Goal: Information Seeking & Learning: Learn about a topic

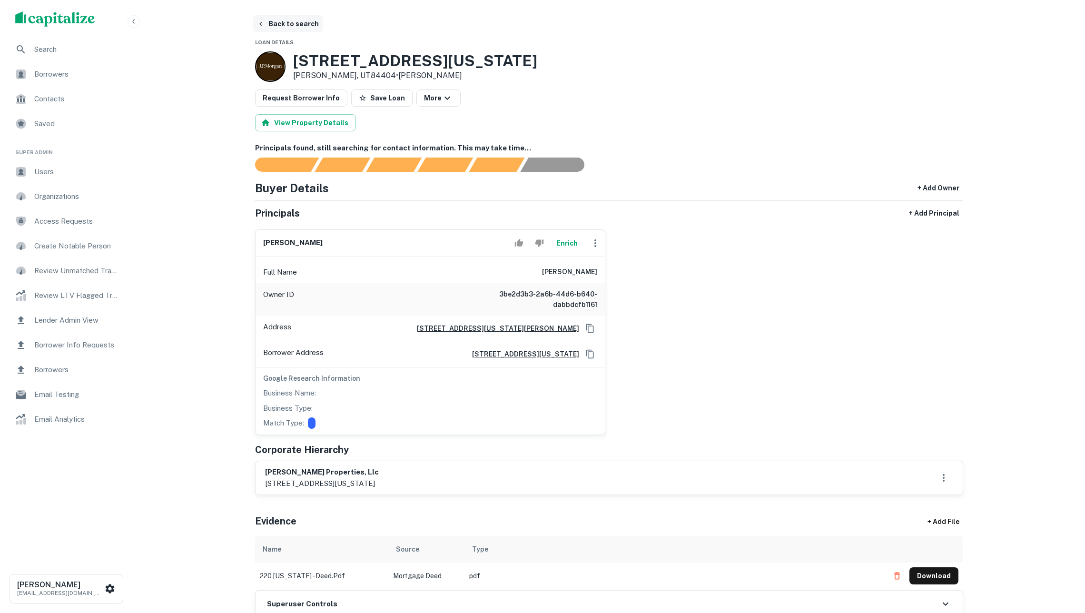
click at [293, 25] on button "Back to search" at bounding box center [287, 23] width 69 height 17
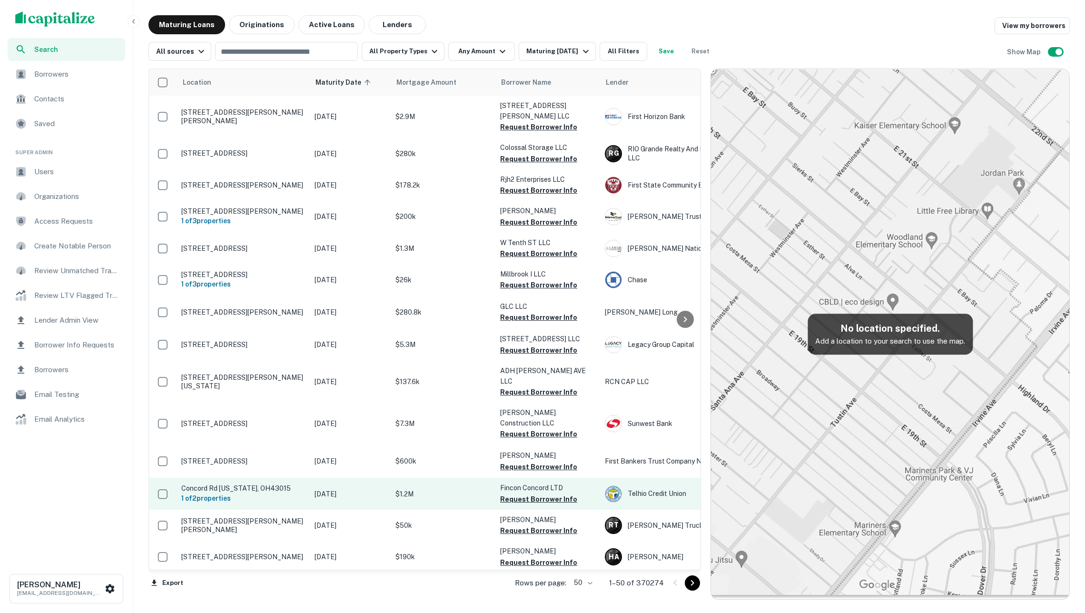
click at [457, 478] on td "$1.2M" at bounding box center [443, 493] width 105 height 31
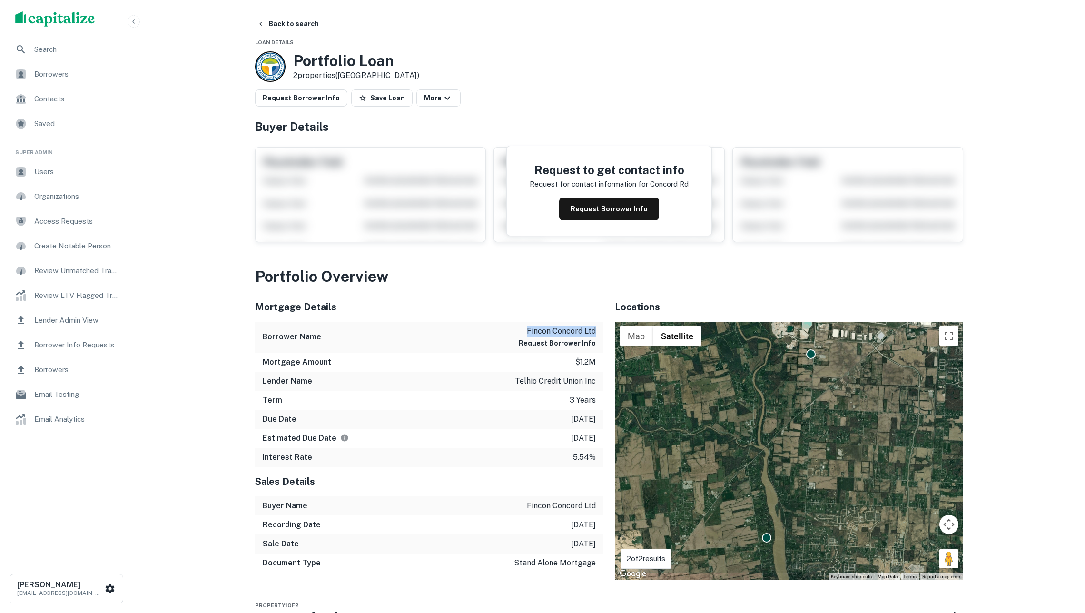
drag, startPoint x: 526, startPoint y: 335, endPoint x: 598, endPoint y: 336, distance: 71.8
click at [598, 336] on div "Borrower Name fincon concord ltd Request Borrower Info" at bounding box center [429, 337] width 348 height 31
copy p "fincon concord ltd"
drag, startPoint x: 596, startPoint y: 267, endPoint x: 621, endPoint y: 213, distance: 59.6
click at [621, 213] on button "Request Borrower Info" at bounding box center [609, 208] width 100 height 23
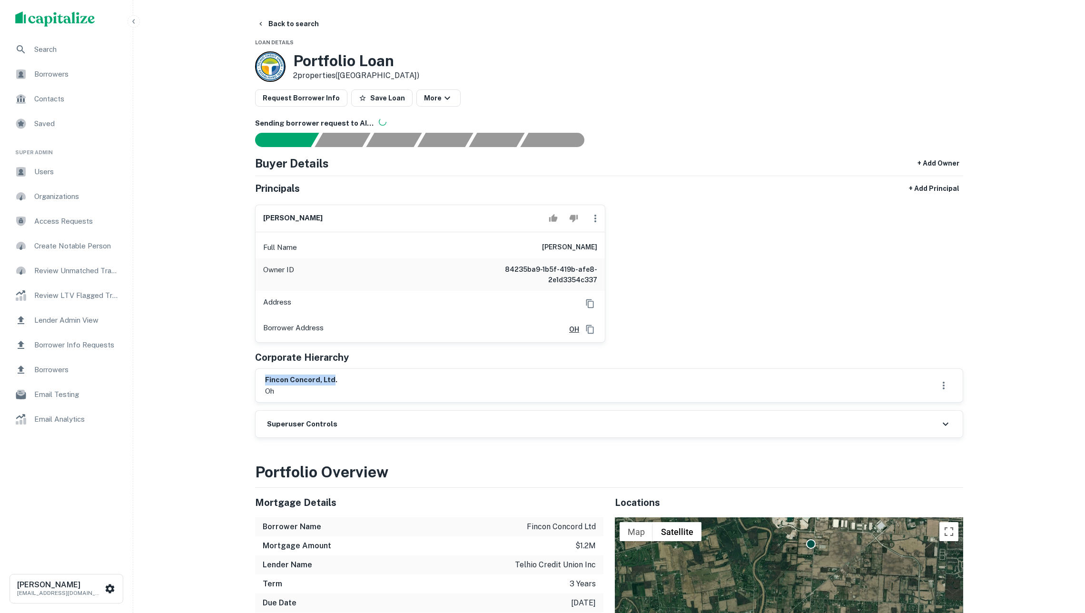
drag, startPoint x: 266, startPoint y: 393, endPoint x: 332, endPoint y: 392, distance: 65.2
click at [332, 385] on h6 "fincon concord, ltd." at bounding box center [301, 379] width 72 height 11
copy h6 "fincon concord, ltd"
drag, startPoint x: 503, startPoint y: 275, endPoint x: 595, endPoint y: 286, distance: 92.1
click at [595, 285] on h6 "84235ba9-1b5f-419b-afe8-2e1d3354c337" at bounding box center [540, 274] width 114 height 21
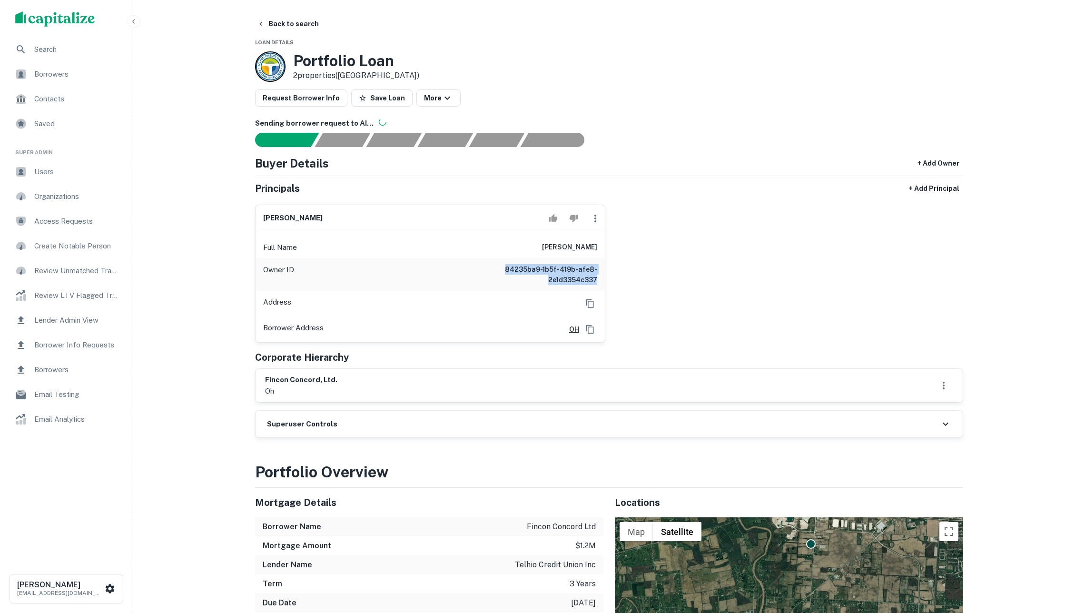
copy h6 "84235ba9-1b5f-419b-afe8-2e1d3354c337"
click at [285, 25] on button "Back to search" at bounding box center [287, 23] width 69 height 17
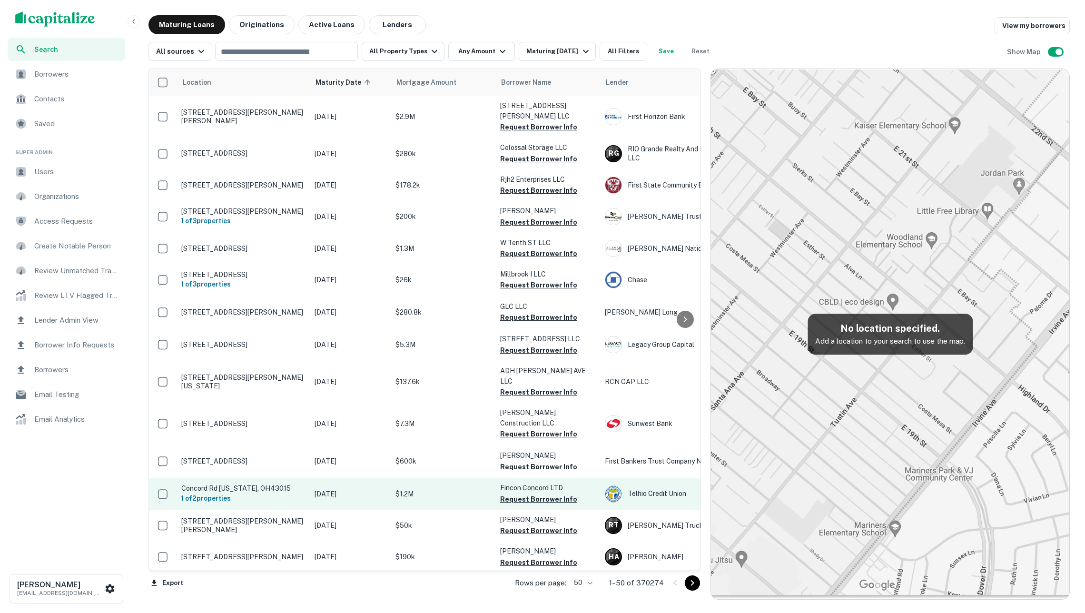
click at [461, 489] on p "$1.2M" at bounding box center [442, 494] width 95 height 10
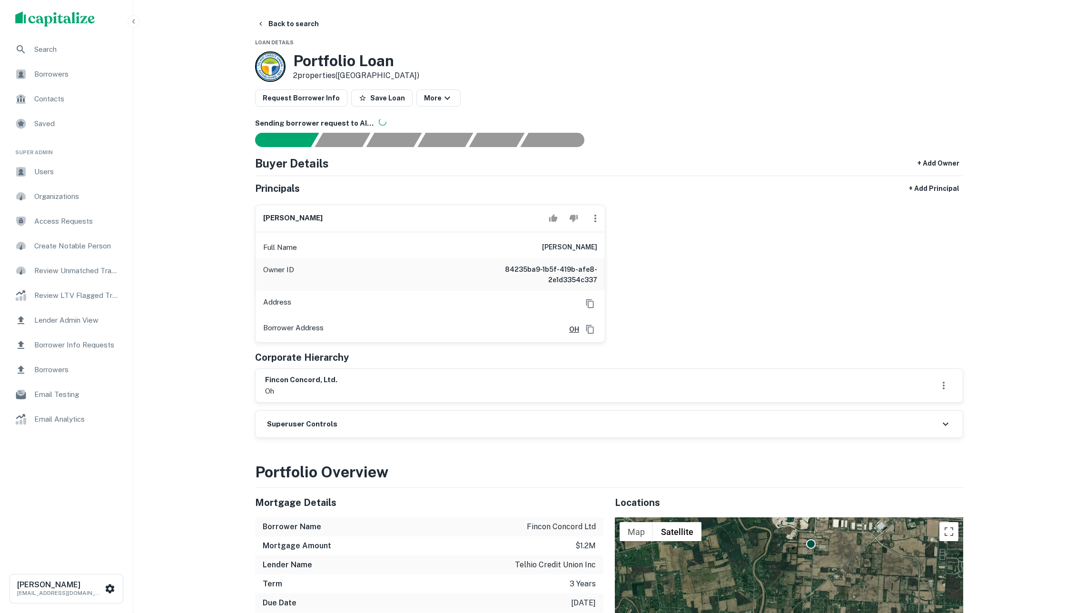
scroll to position [305, 0]
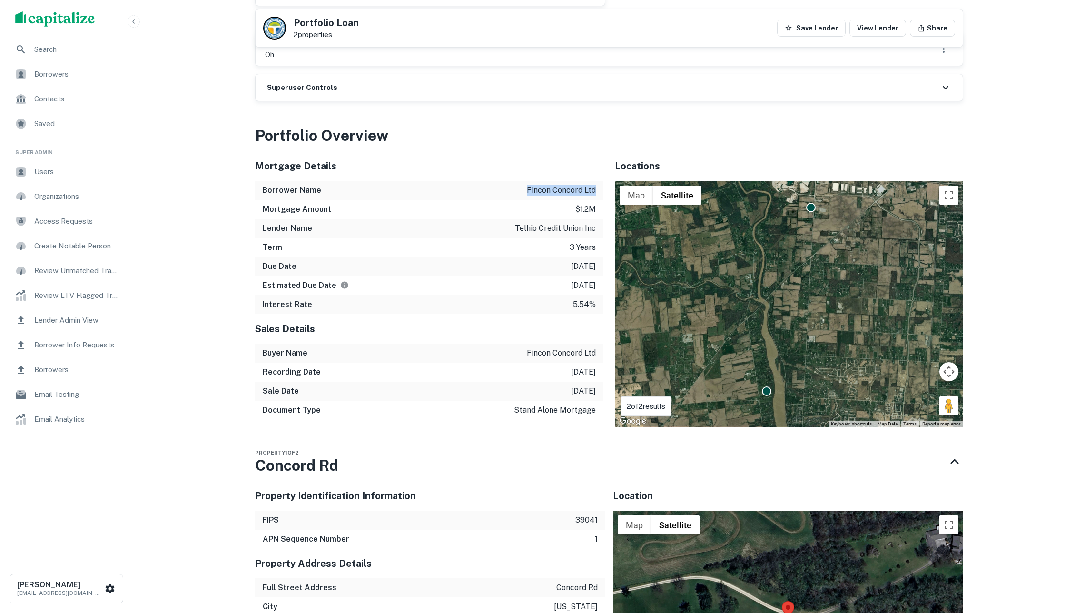
drag, startPoint x: 531, startPoint y: 205, endPoint x: 599, endPoint y: 203, distance: 68.5
click at [599, 200] on div "Borrower Name fincon concord ltd" at bounding box center [429, 190] width 348 height 19
copy p "fincon concord ltd"
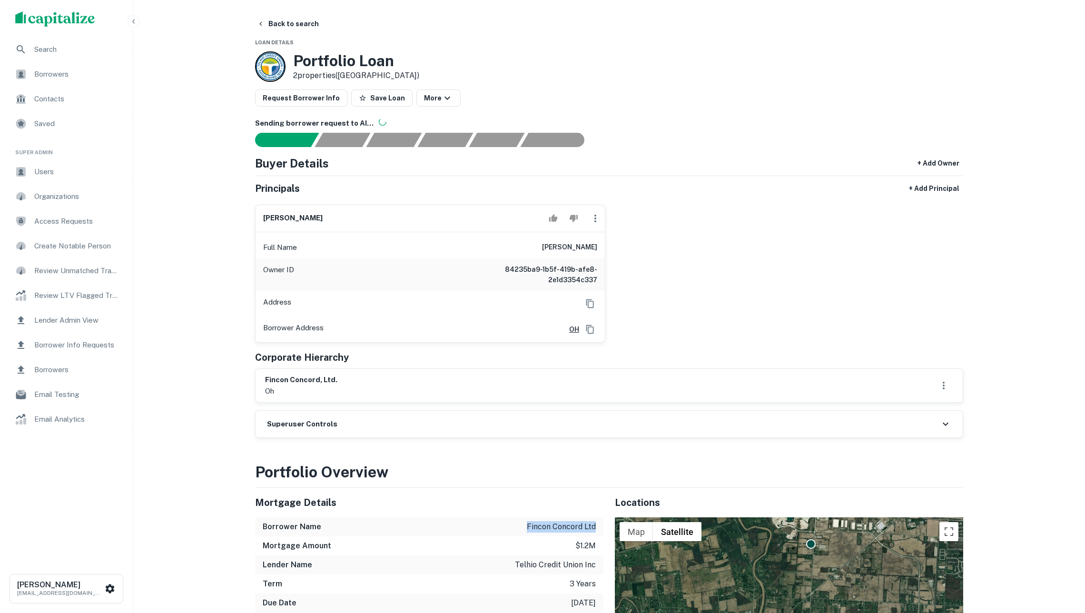
scroll to position [0, 0]
click at [664, 343] on div "padmanabhareddy iragamreddy Full Name padmanabhareddy iragamreddy Owner ID 8423…" at bounding box center [605, 270] width 716 height 146
click at [272, 147] on div "Sending borrower request to AI..." at bounding box center [291, 140] width 56 height 14
drag, startPoint x: 525, startPoint y: 545, endPoint x: 596, endPoint y: 543, distance: 70.9
click at [596, 536] on div "Borrower Name fincon concord ltd" at bounding box center [429, 526] width 348 height 19
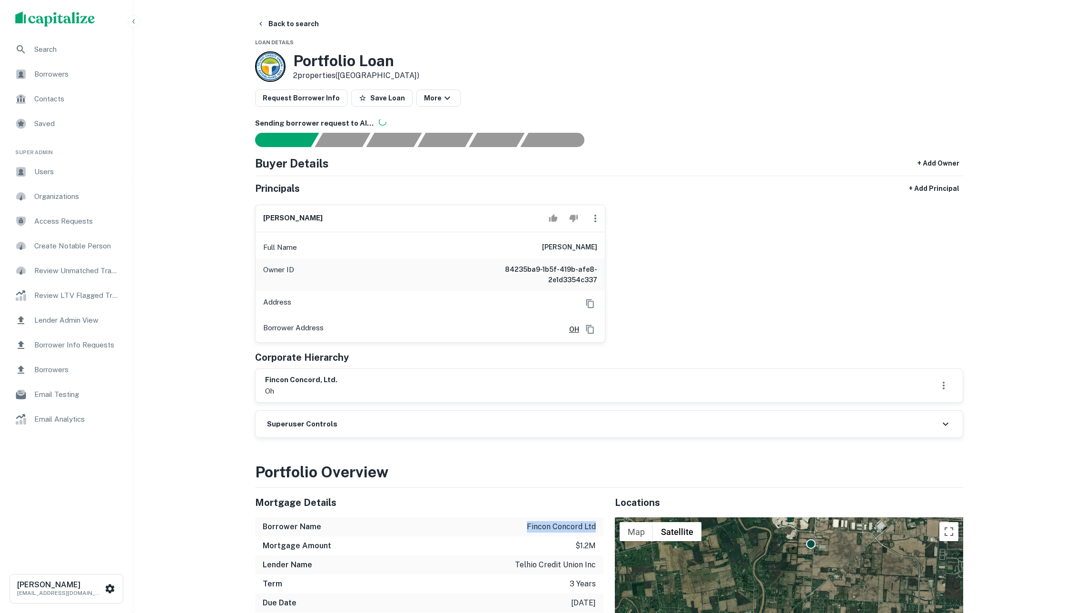
copy p "fincon concord ltd"
click at [618, 269] on div "padmanabhareddy iragamreddy Full Name padmanabhareddy iragamreddy Owner ID 8423…" at bounding box center [605, 270] width 716 height 146
drag, startPoint x: 608, startPoint y: 263, endPoint x: 493, endPoint y: 253, distance: 115.0
click at [493, 253] on div "padmanabhareddy iragamreddy Full Name padmanabhareddy iragamreddy Owner ID 8423…" at bounding box center [605, 270] width 716 height 146
copy h6 "padmanabhareddy iragamreddy"
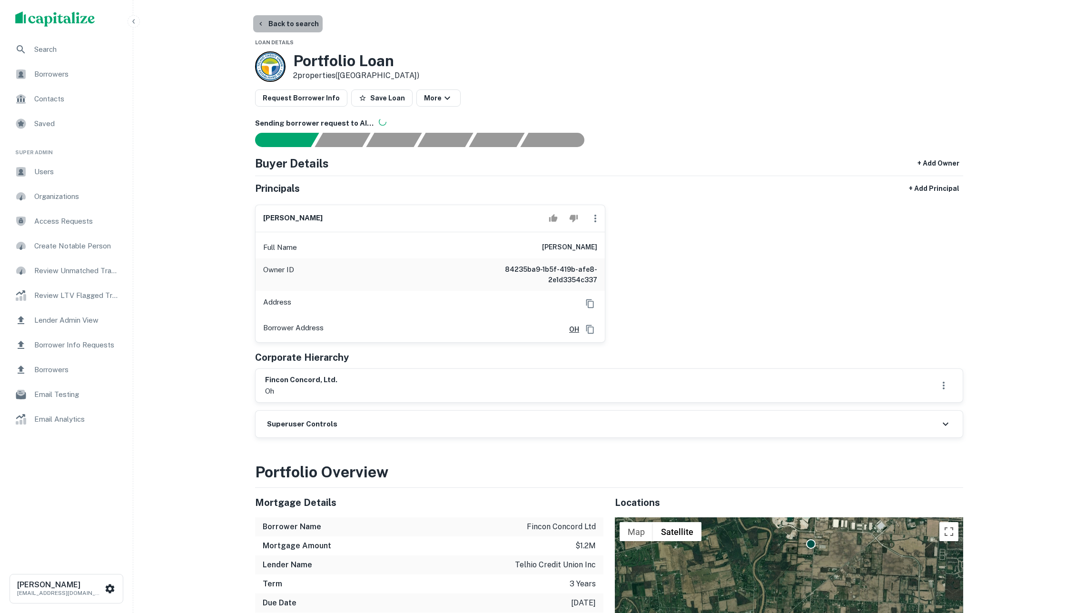
click at [309, 21] on button "Back to search" at bounding box center [287, 23] width 69 height 17
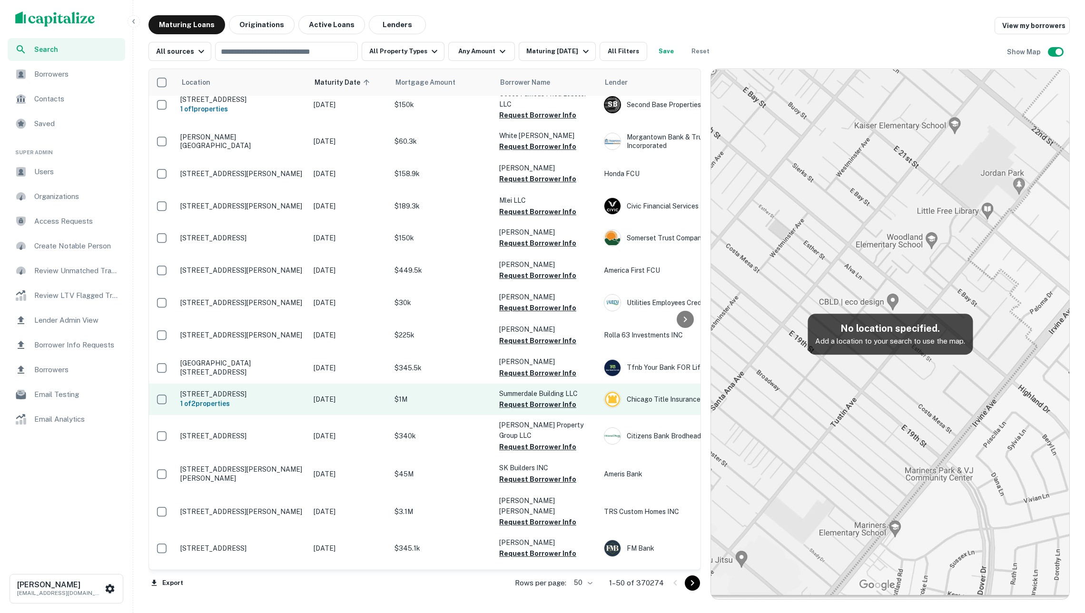
scroll to position [493, 1]
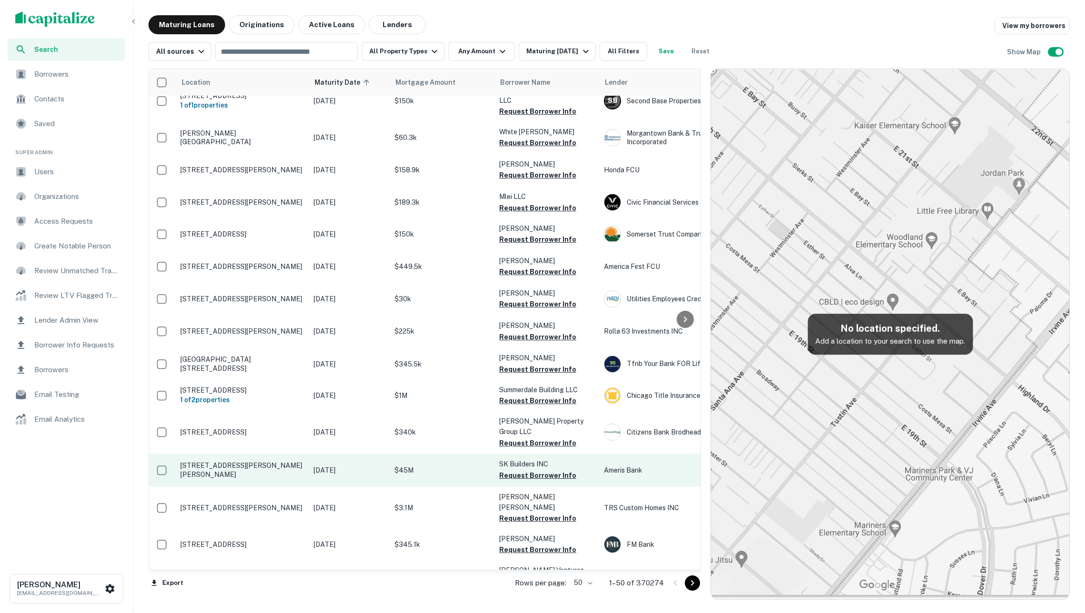
click at [465, 465] on p "$45M" at bounding box center [441, 470] width 95 height 10
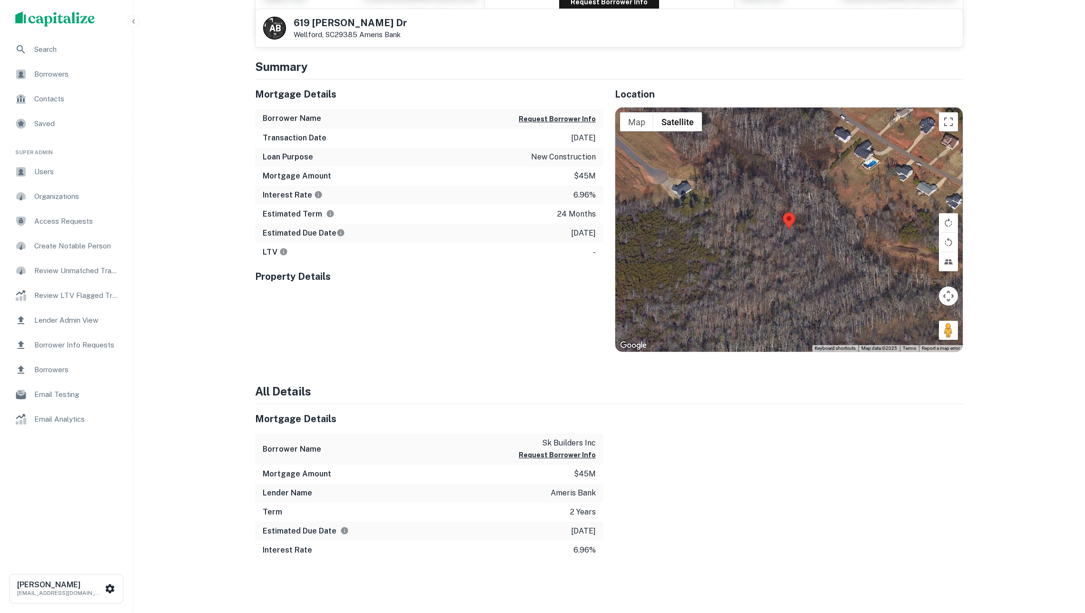
scroll to position [177, 0]
drag, startPoint x: 541, startPoint y: 438, endPoint x: 600, endPoint y: 439, distance: 59.0
click at [600, 439] on div "Borrower Name sk builders inc Request Borrower Info" at bounding box center [429, 448] width 348 height 31
copy p "sk builders inc"
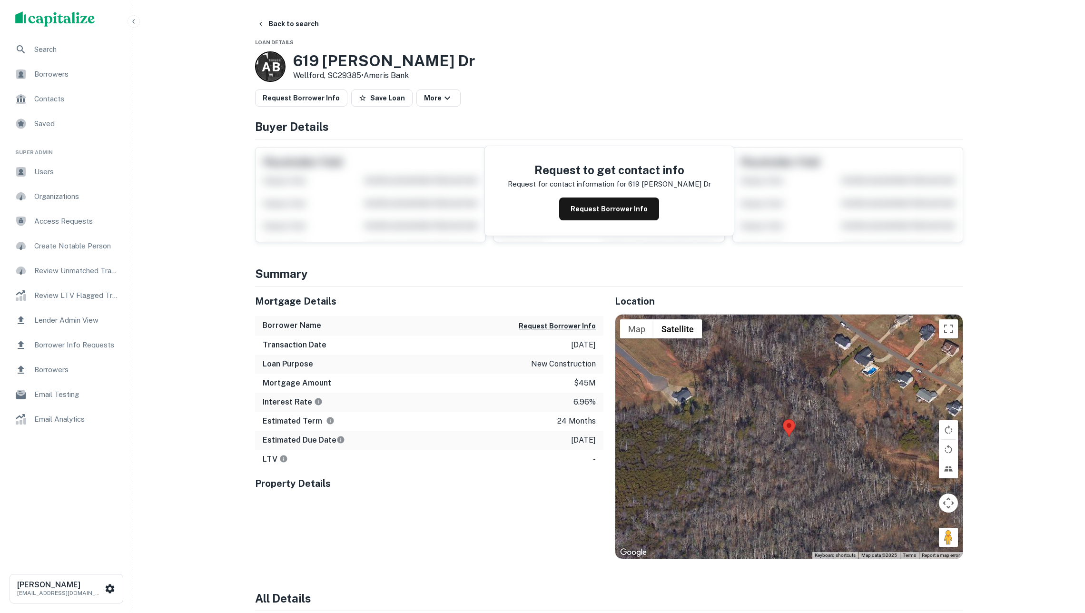
scroll to position [0, 0]
click at [775, 73] on div "A B 619 Forden Dr Wellford, SC29385 • Ameris Bank" at bounding box center [609, 66] width 708 height 30
click at [616, 208] on button "Request Borrower Info" at bounding box center [609, 208] width 100 height 23
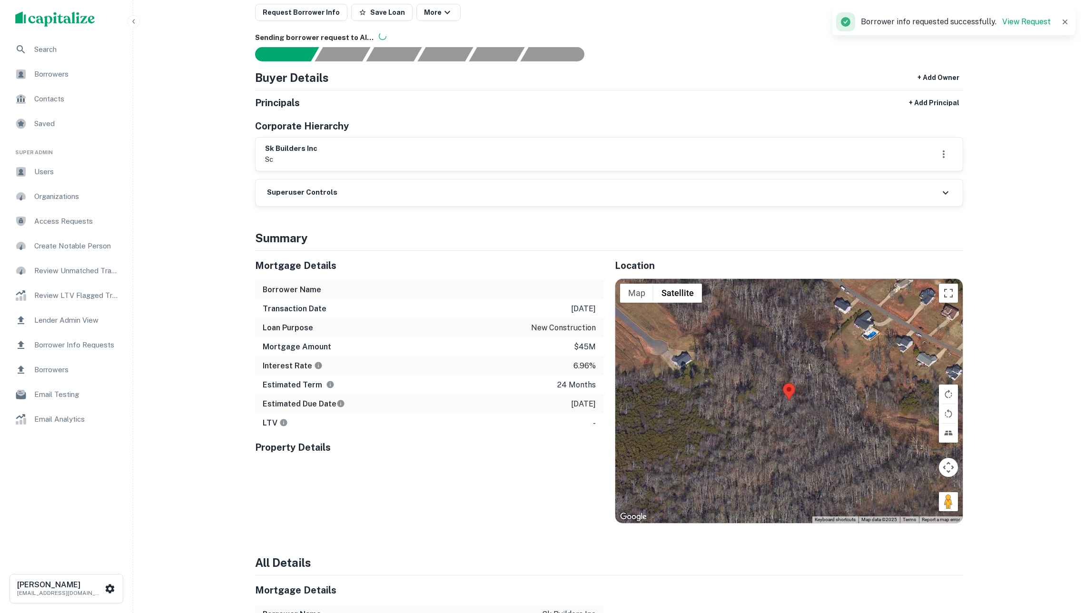
scroll to position [86, 0]
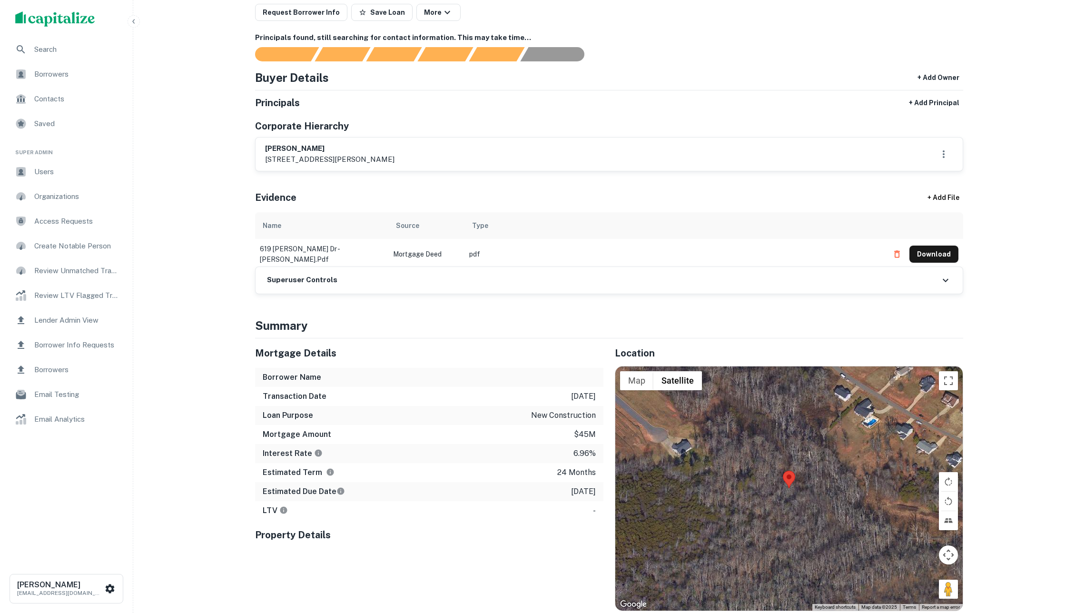
click at [187, 226] on div "Search Borrowers Contacts Saved Super Admin Users Organizations Access Requests…" at bounding box center [542, 386] width 1085 height 945
click at [214, 214] on div "Search Borrowers Contacts Saved Super Admin Users Organizations Access Requests…" at bounding box center [542, 386] width 1085 height 945
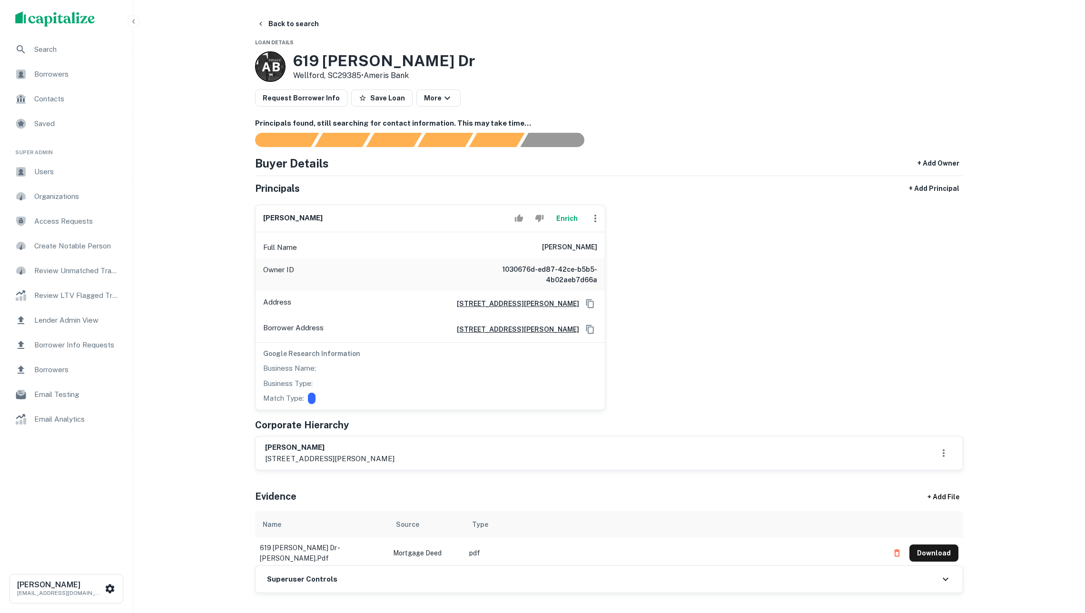
scroll to position [86, 0]
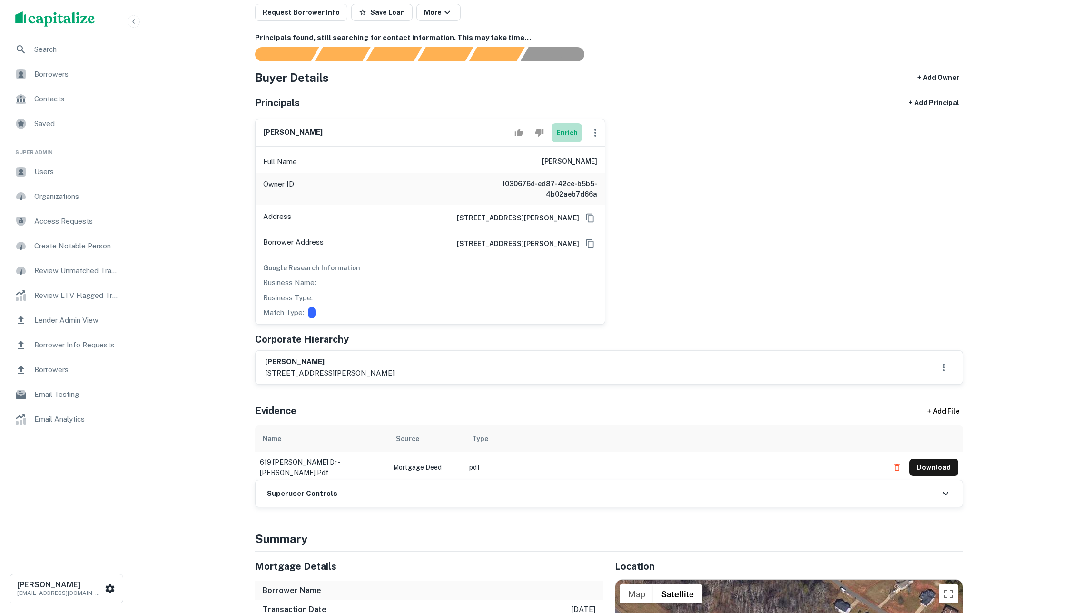
click at [571, 141] on button "Enrich" at bounding box center [566, 132] width 30 height 19
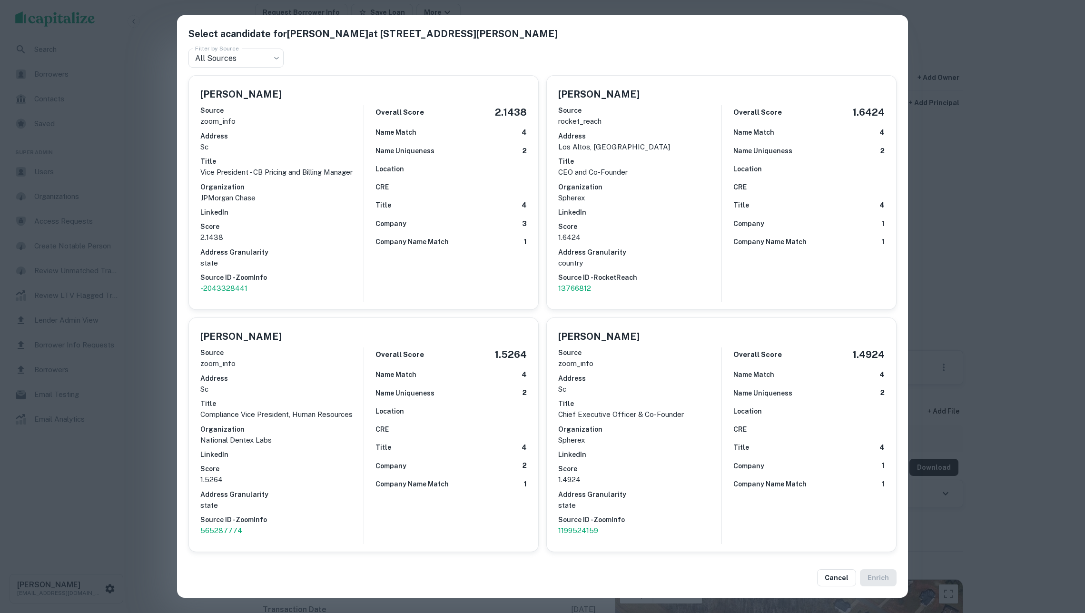
click at [147, 231] on div "Select a candidate for TERESA RAE PHILLIPS at 104 ward drive Filter by Source A…" at bounding box center [542, 306] width 1085 height 613
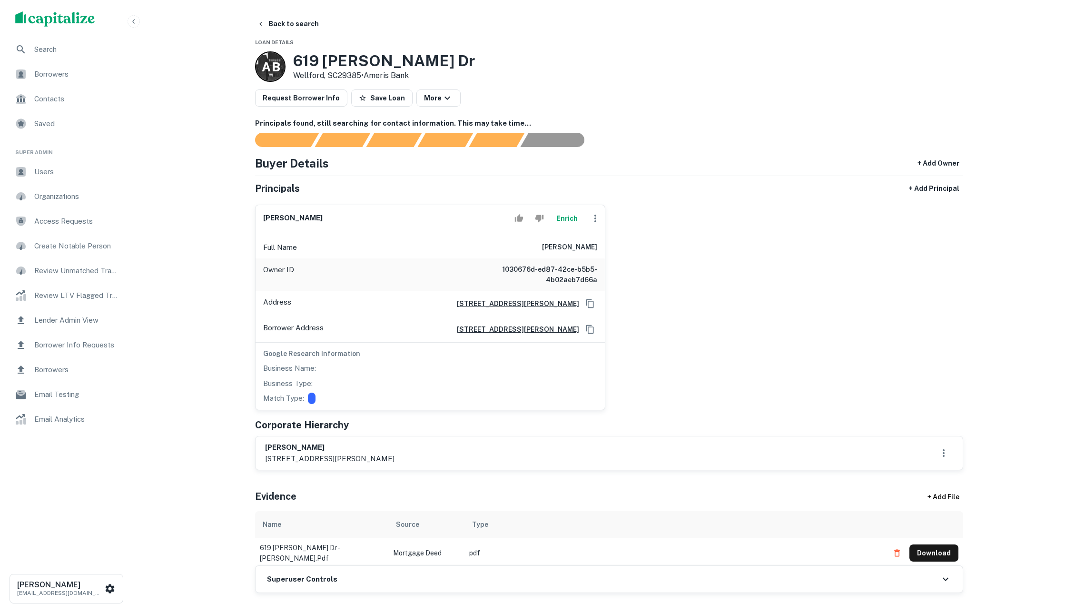
scroll to position [0, 0]
click at [296, 25] on button "Back to search" at bounding box center [287, 23] width 69 height 17
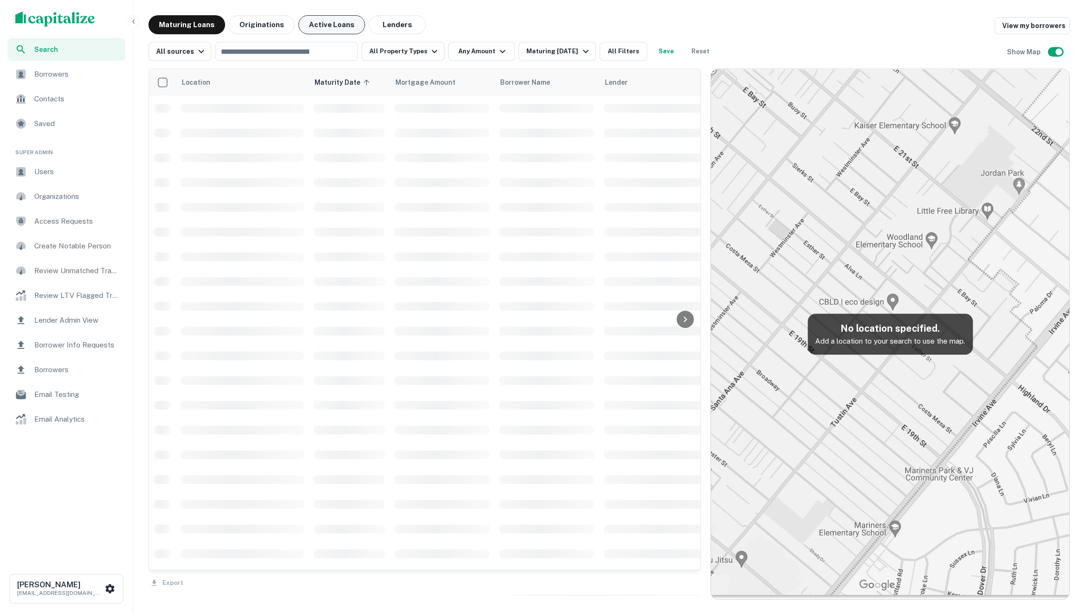
scroll to position [493, 0]
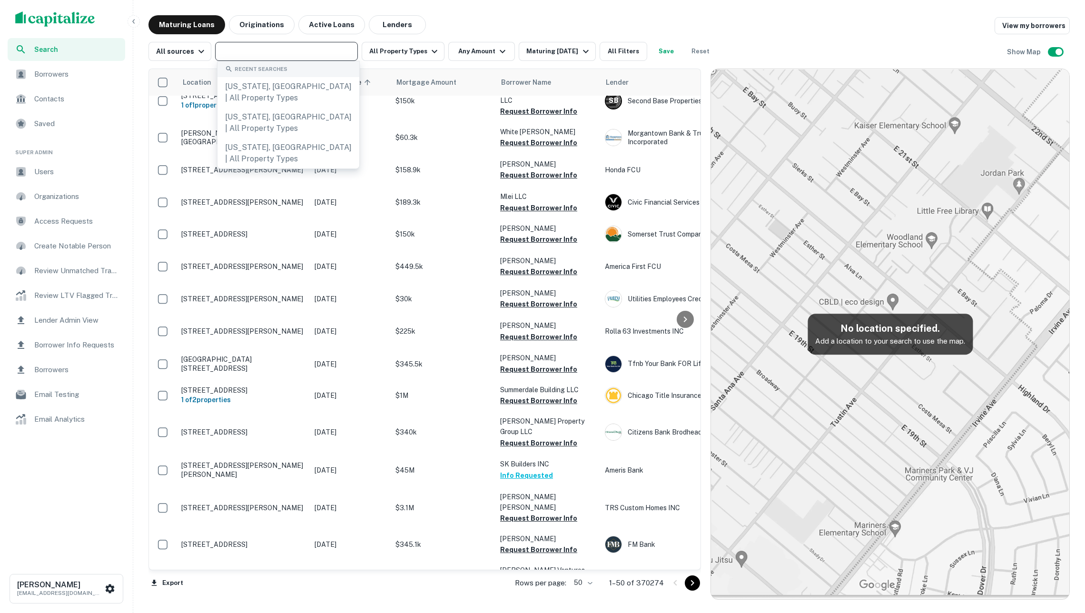
click at [314, 49] on input "text" at bounding box center [286, 51] width 136 height 13
type input "**********"
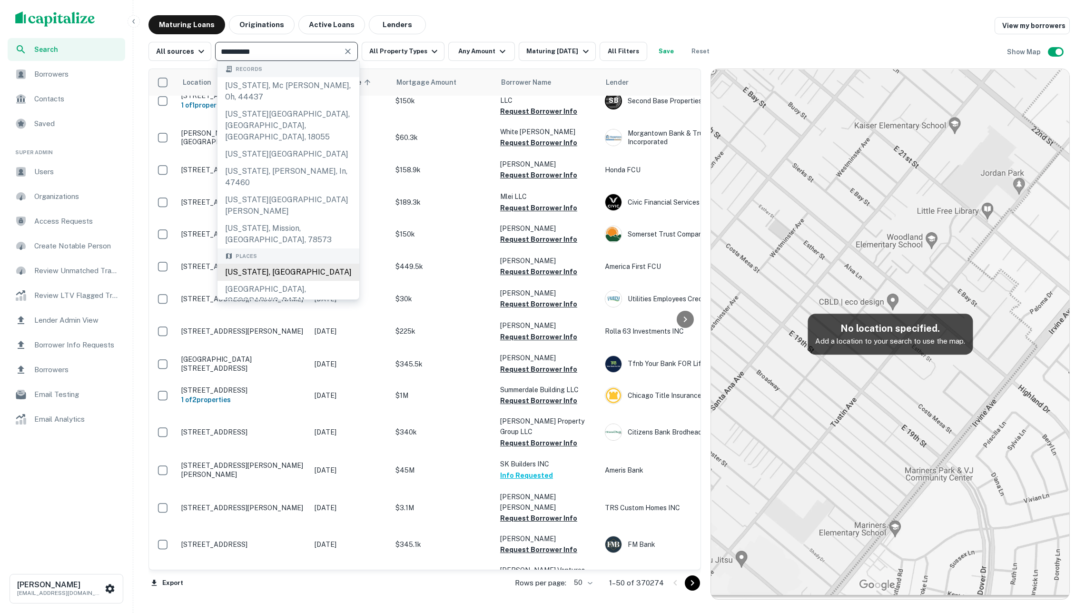
click at [309, 264] on div "New Jersey, USA" at bounding box center [288, 272] width 142 height 17
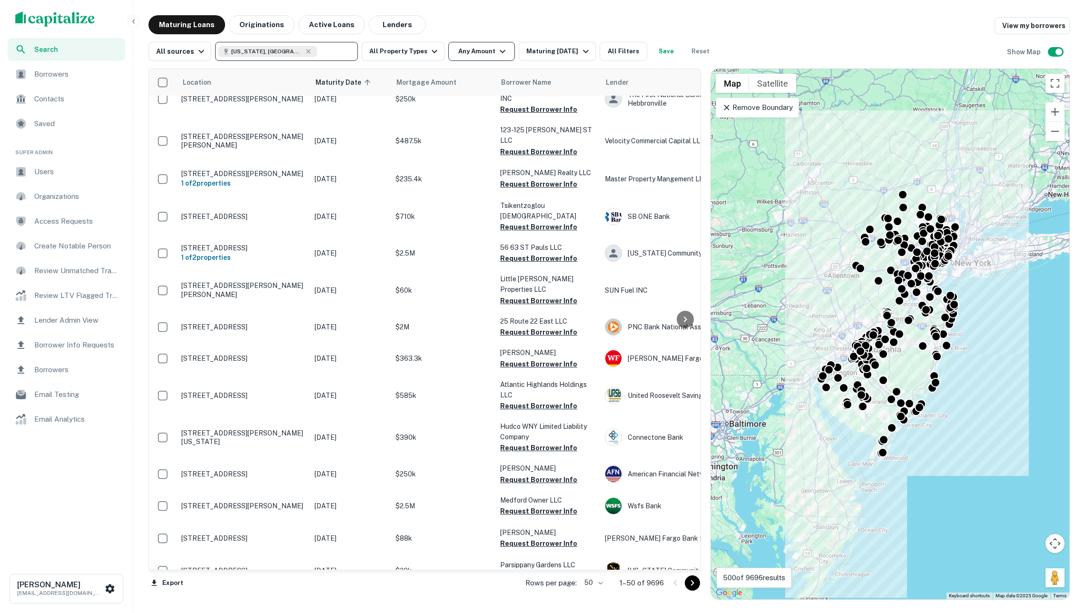
click at [491, 53] on button "Any Amount" at bounding box center [481, 51] width 67 height 19
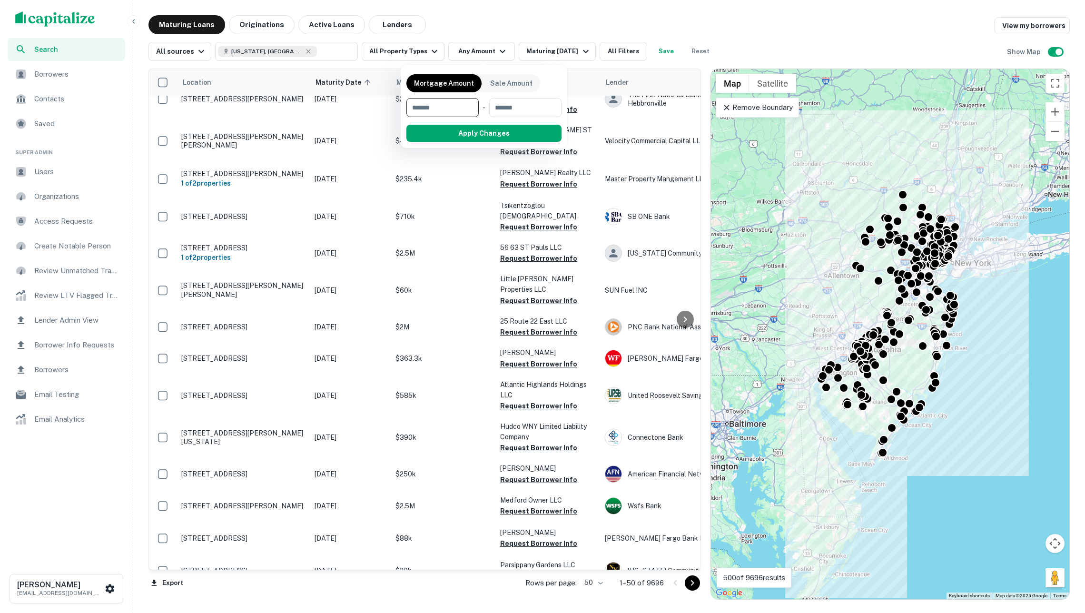
type input "*"
type input "*******"
click at [503, 136] on button "Apply Changes" at bounding box center [501, 133] width 121 height 17
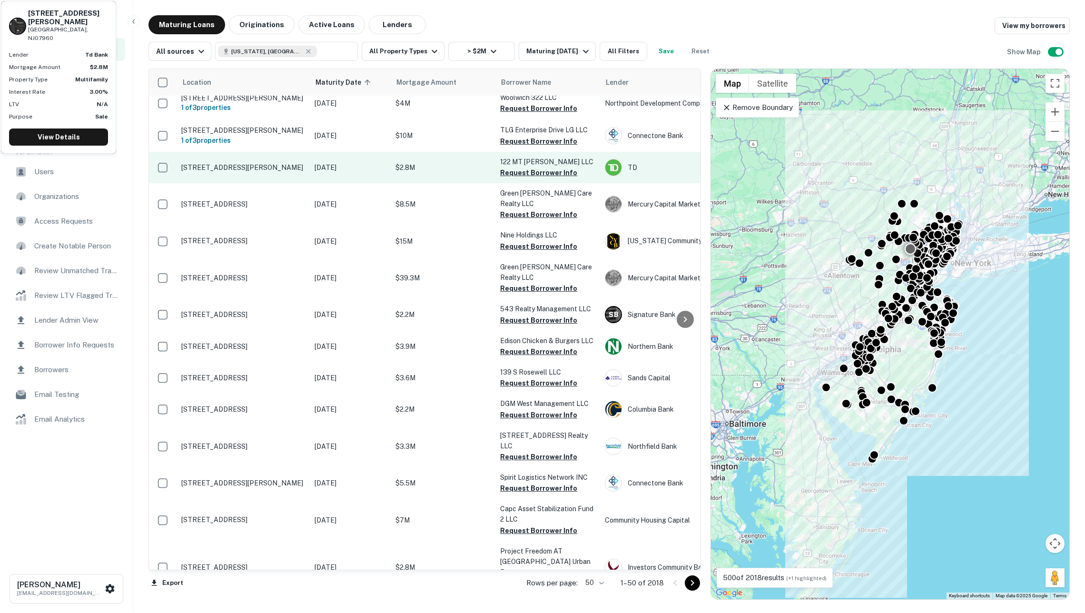
click at [467, 164] on p "$2.8M" at bounding box center [442, 167] width 95 height 10
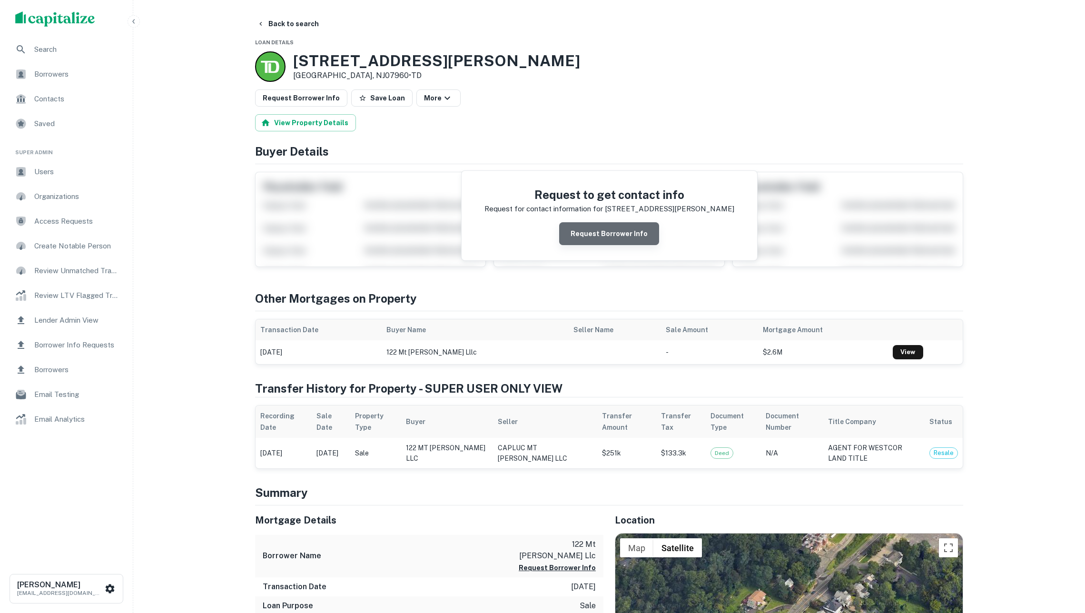
click at [630, 245] on button "Request Borrower Info" at bounding box center [609, 233] width 100 height 23
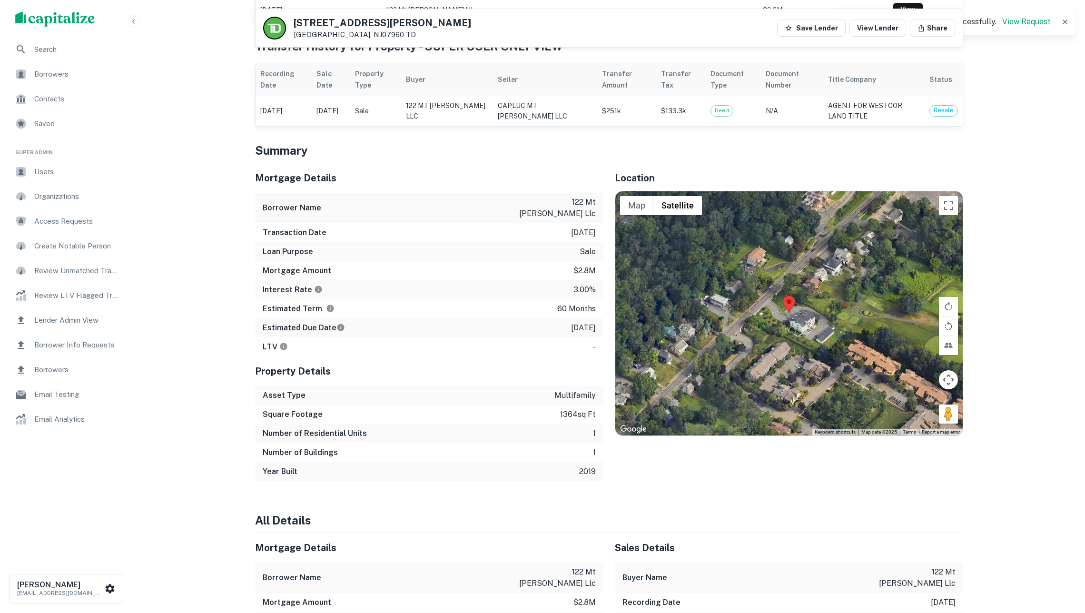
scroll to position [388, 0]
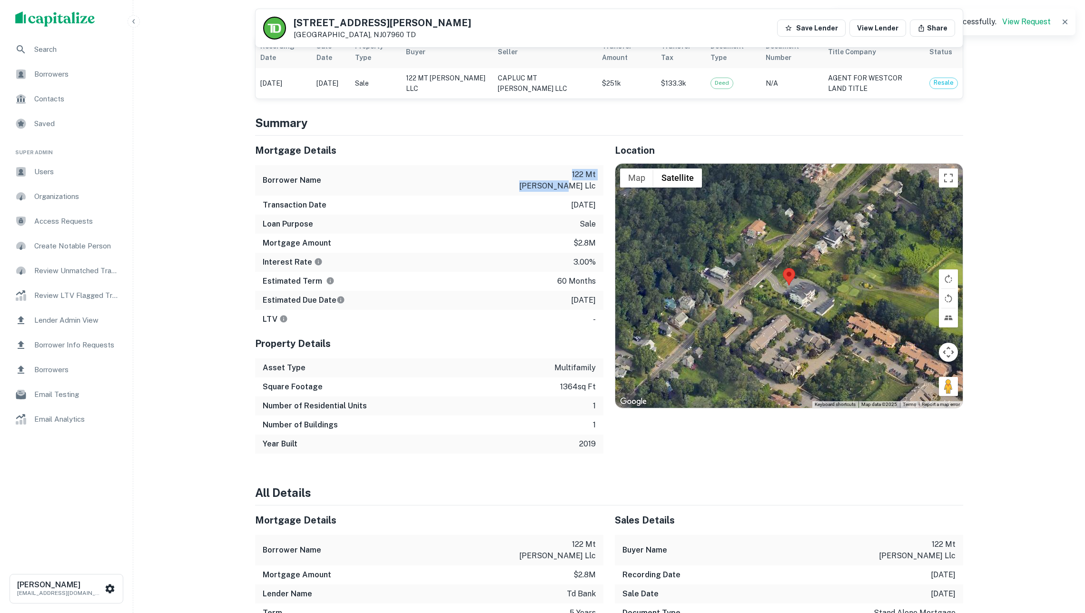
drag, startPoint x: 541, startPoint y: 179, endPoint x: 601, endPoint y: 181, distance: 60.0
click at [601, 181] on div "Borrower Name 122 mt kemble llc" at bounding box center [429, 180] width 348 height 30
copy p "122 mt kemble llc"
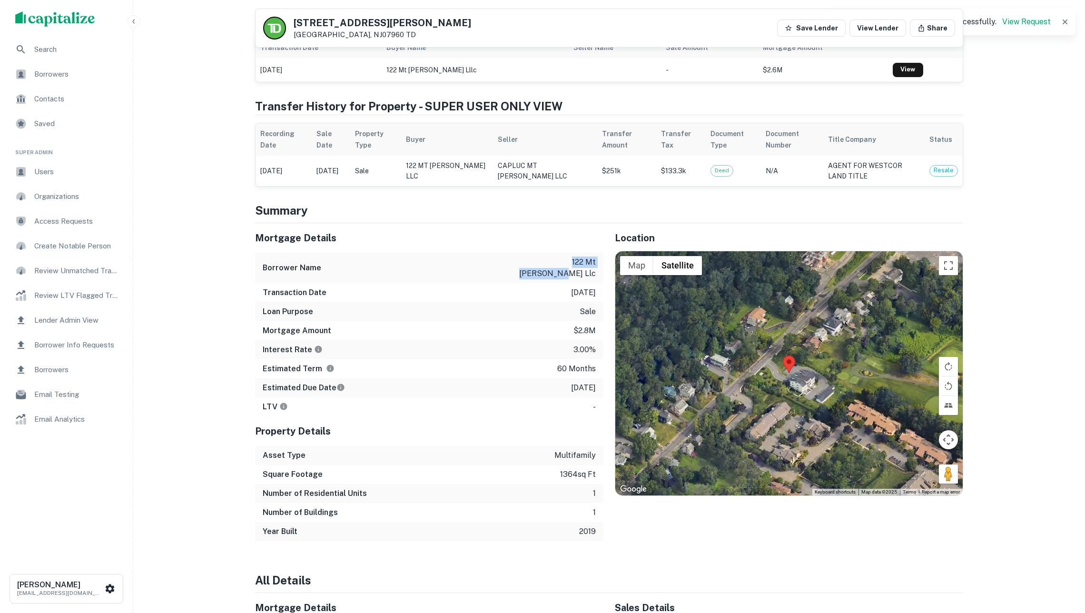
copy p "122 mt kemble llc"
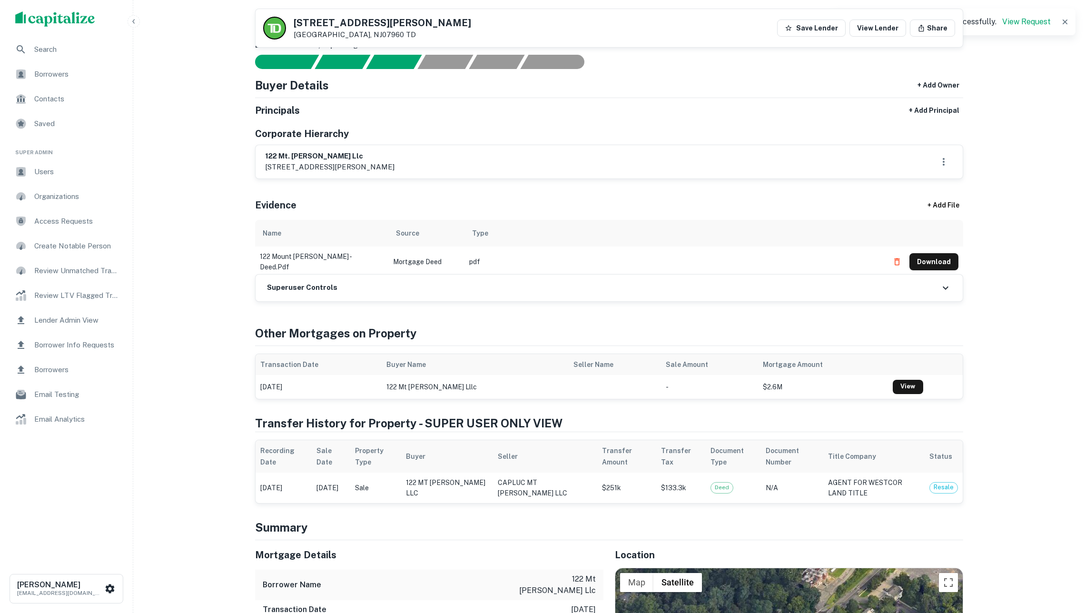
click at [471, 141] on div "Corporate Hierarchy" at bounding box center [609, 134] width 708 height 14
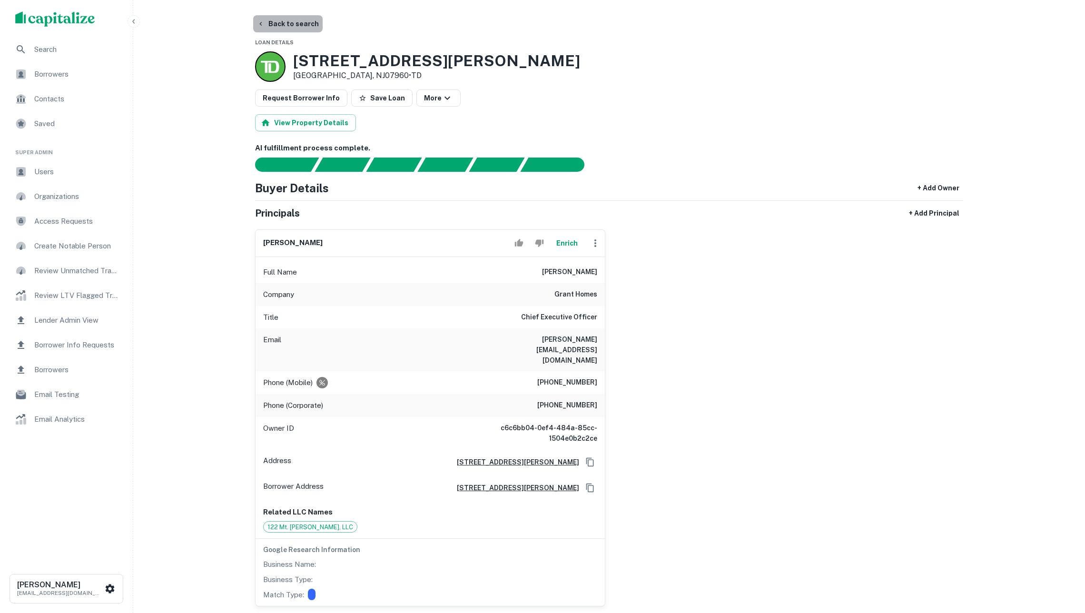
click at [296, 23] on button "Back to search" at bounding box center [287, 23] width 69 height 17
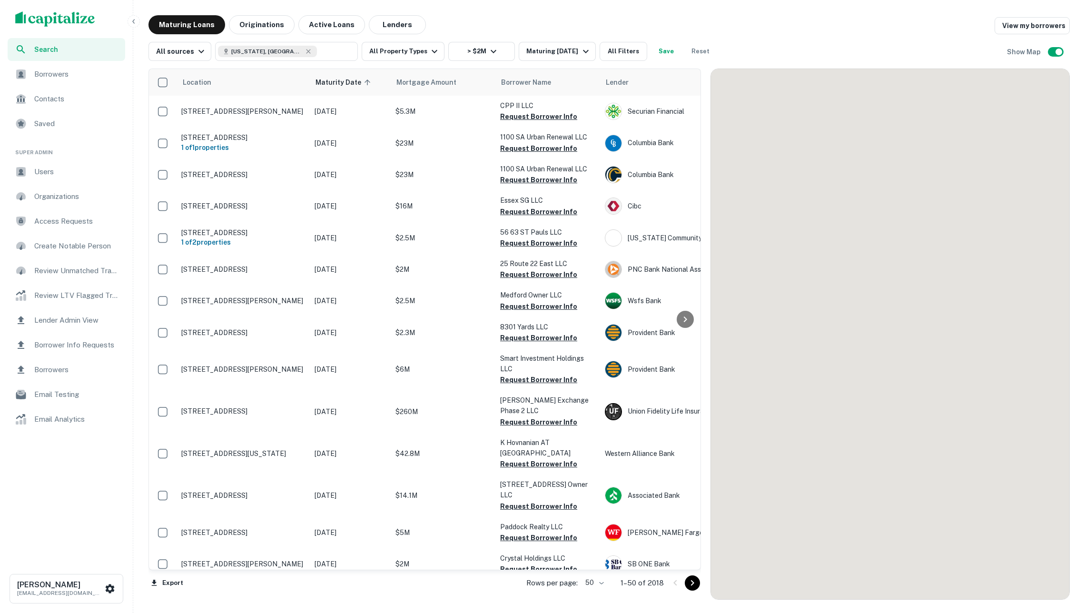
scroll to position [493, 0]
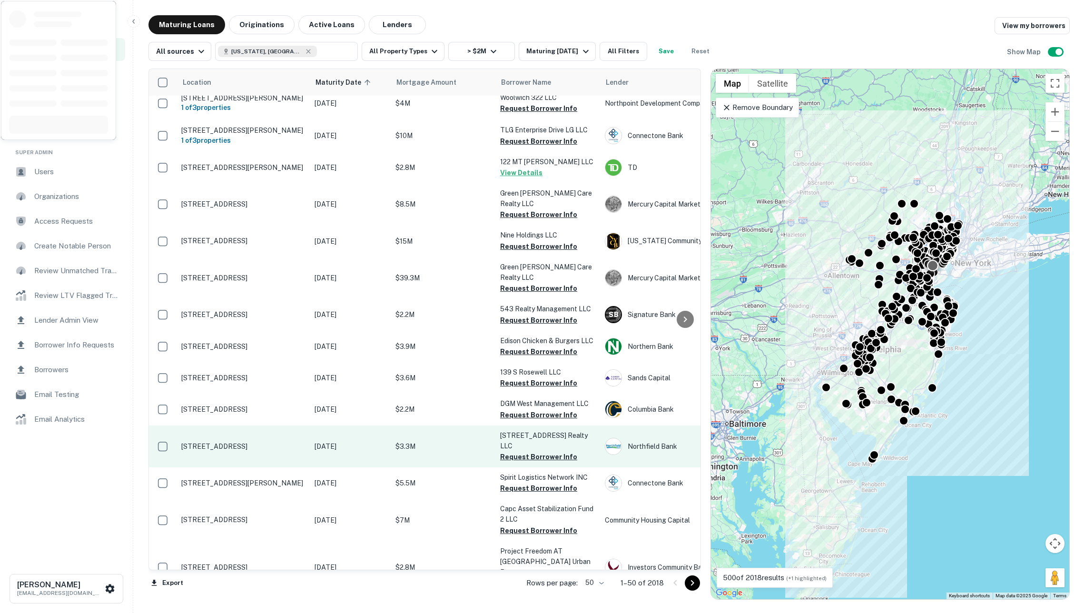
click at [460, 441] on p "$3.3M" at bounding box center [442, 446] width 95 height 10
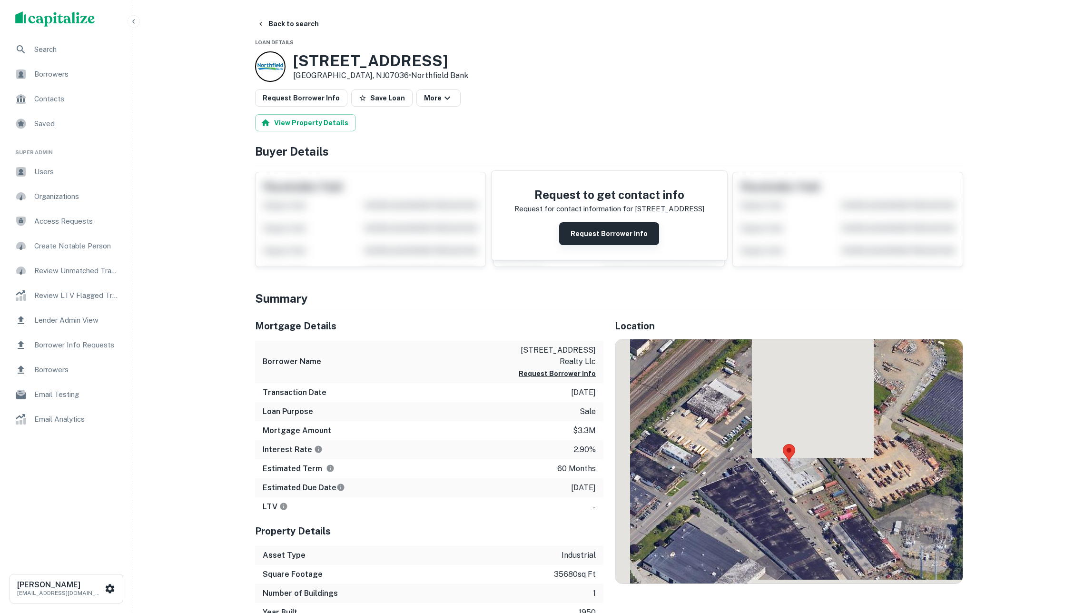
click at [607, 243] on button "Request Borrower Info" at bounding box center [609, 233] width 100 height 23
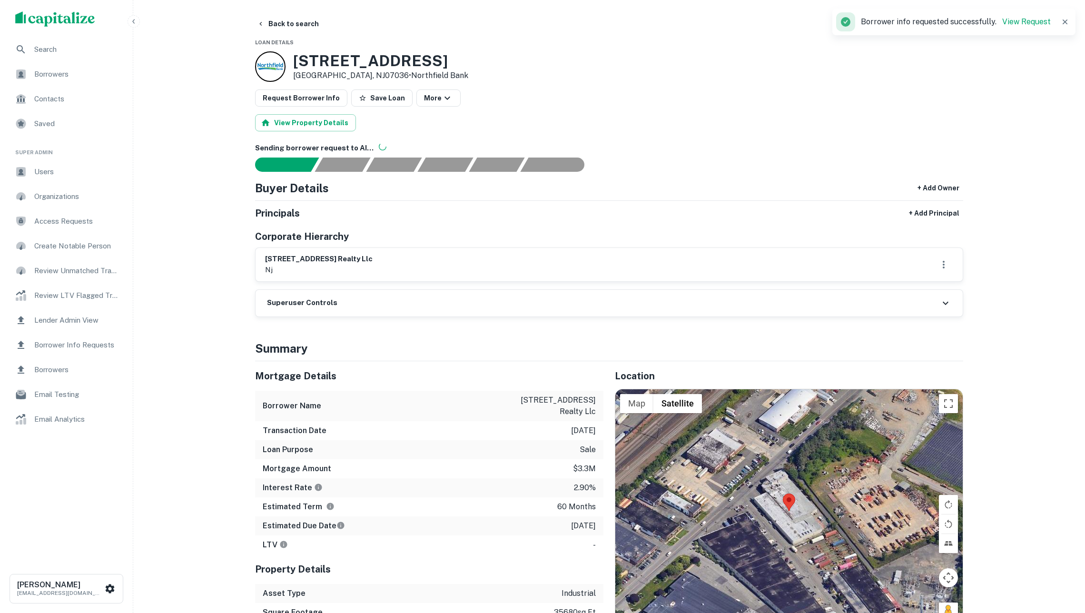
drag, startPoint x: 535, startPoint y: 412, endPoint x: 600, endPoint y: 419, distance: 66.0
click at [600, 419] on div "Borrower Name 1420 east linden avenue realty llc" at bounding box center [429, 406] width 348 height 30
copy p "1420 east linden avenue realty llc"
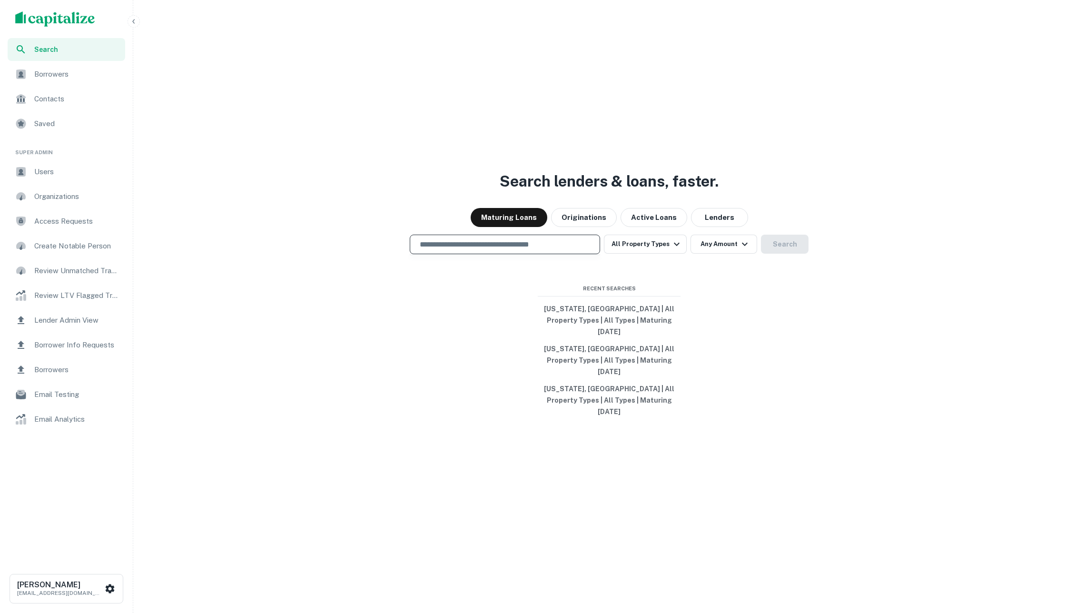
click at [462, 250] on input "text" at bounding box center [505, 244] width 182 height 11
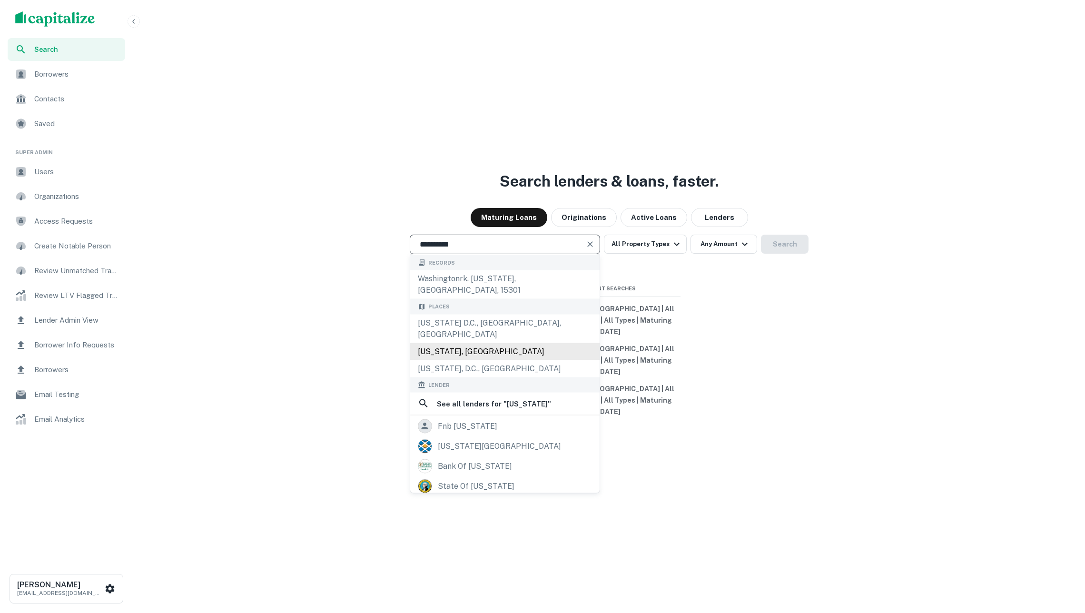
click at [476, 348] on div "[US_STATE], [GEOGRAPHIC_DATA]" at bounding box center [504, 351] width 189 height 17
type input "**********"
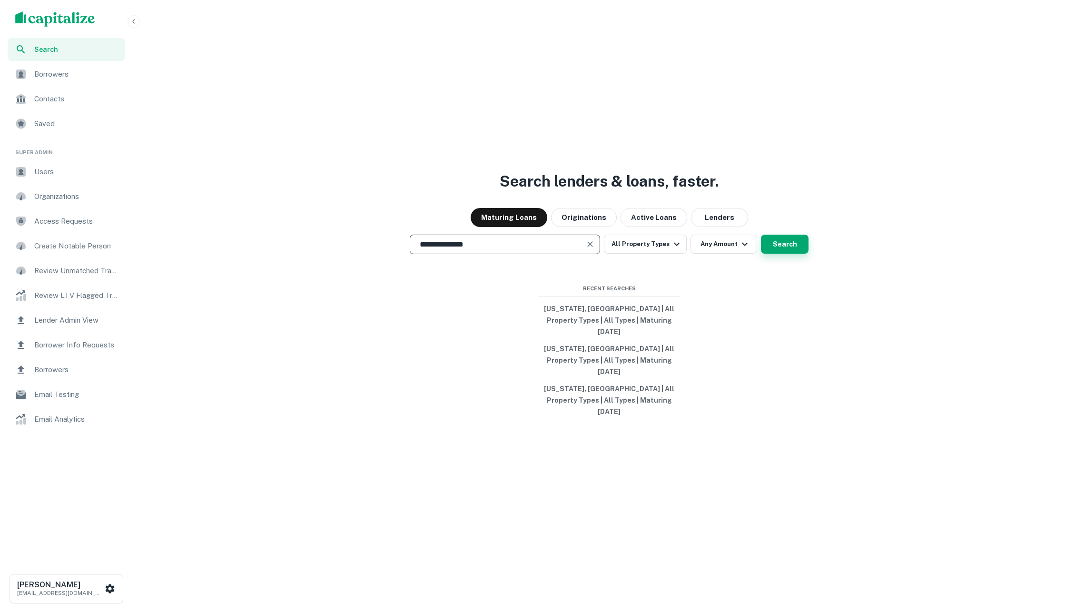
click at [776, 254] on button "Search" at bounding box center [785, 244] width 48 height 19
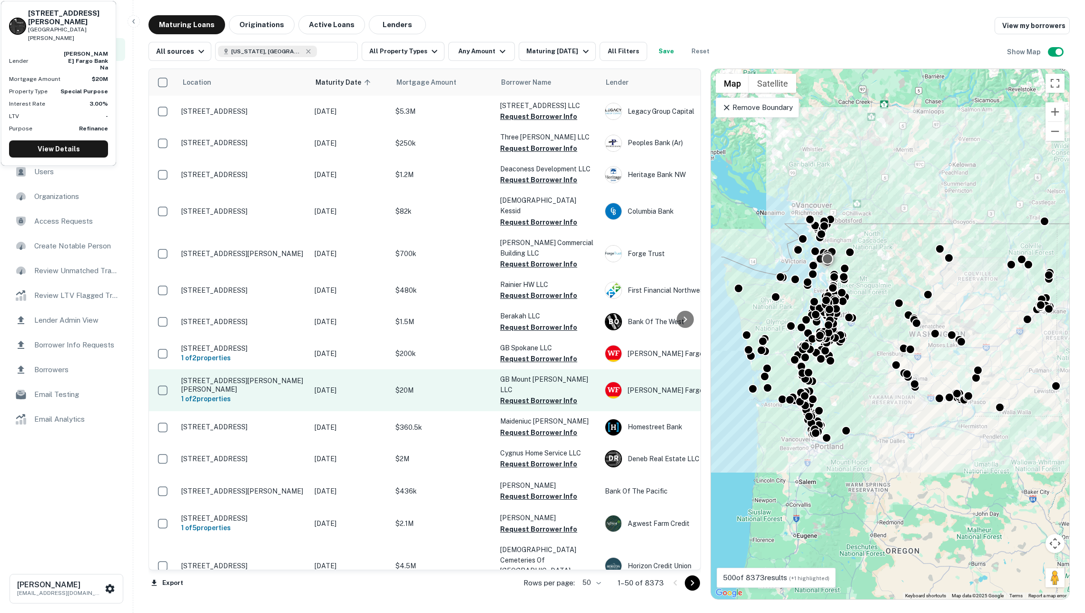
click at [450, 385] on p "$20M" at bounding box center [442, 390] width 95 height 10
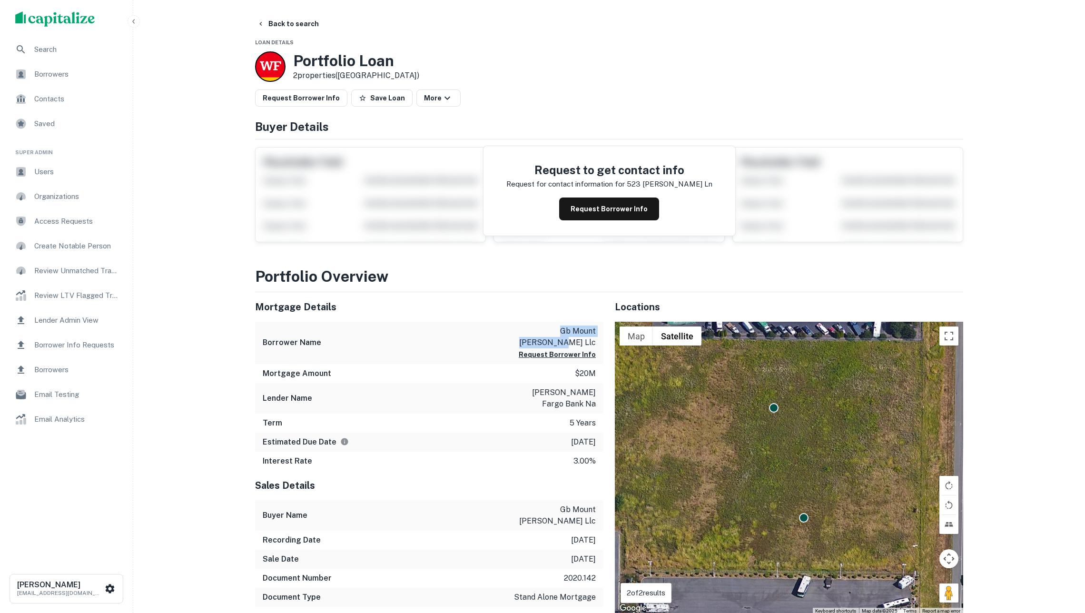
drag, startPoint x: 530, startPoint y: 330, endPoint x: 600, endPoint y: 331, distance: 70.4
click at [600, 331] on div "Borrower Name gb mount vernon llc Request Borrower Info" at bounding box center [429, 343] width 348 height 42
click at [621, 220] on button "Request Borrower Info" at bounding box center [609, 208] width 100 height 23
click at [692, 69] on div "Portfolio Loan 2 properties (WA)" at bounding box center [609, 66] width 708 height 30
click at [621, 206] on button "Request Borrower Info" at bounding box center [609, 208] width 100 height 23
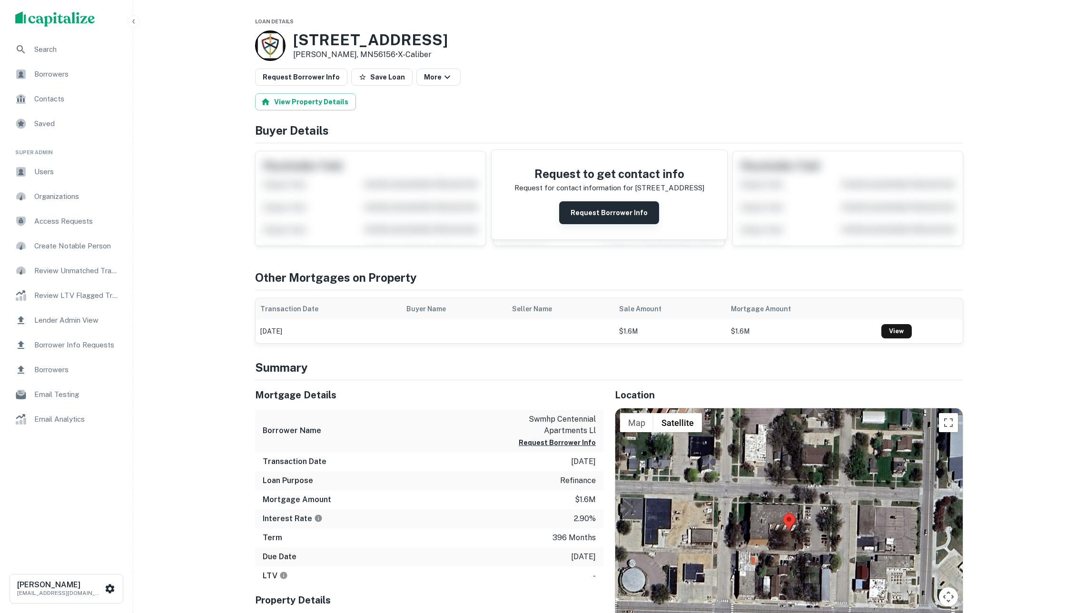
click at [611, 221] on button "Request Borrower Info" at bounding box center [609, 212] width 100 height 23
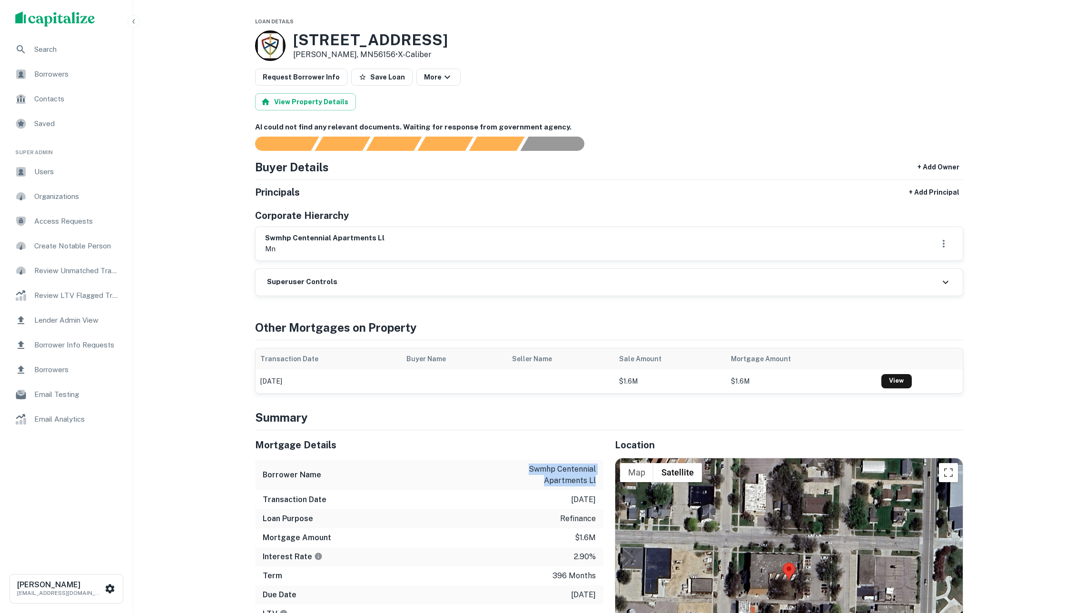
drag, startPoint x: 550, startPoint y: 478, endPoint x: 598, endPoint y: 487, distance: 48.4
click at [598, 487] on div "Borrower Name swmhp centennial apartments ll" at bounding box center [429, 475] width 348 height 30
copy p "swmhp centennial apartments ll"
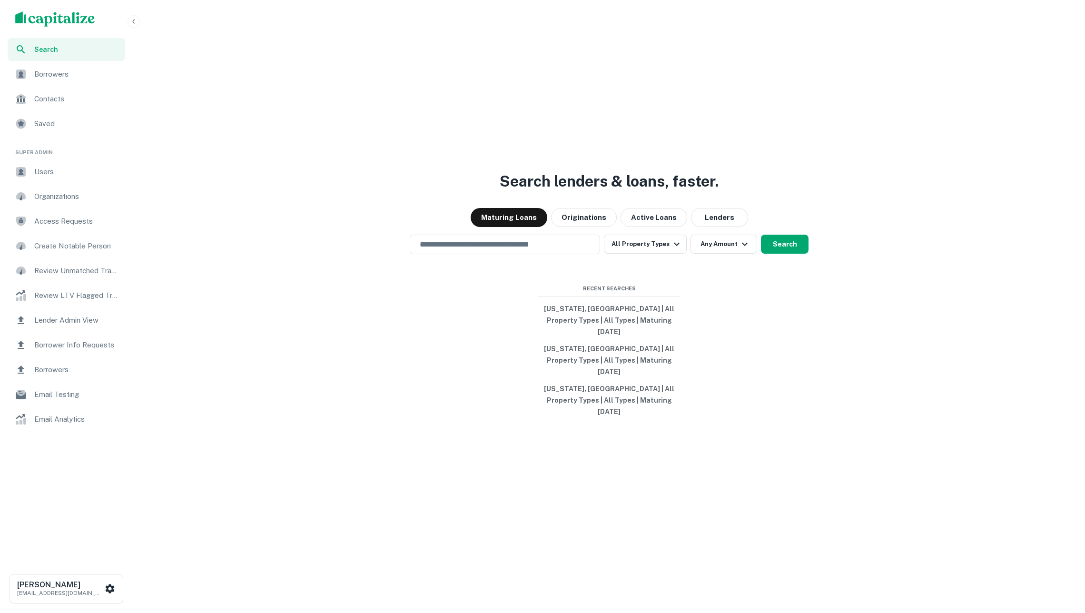
click at [76, 417] on span "Email Analytics" at bounding box center [76, 418] width 85 height 11
click at [88, 577] on button "Soren Craig soren@capitalize.io" at bounding box center [67, 588] width 114 height 29
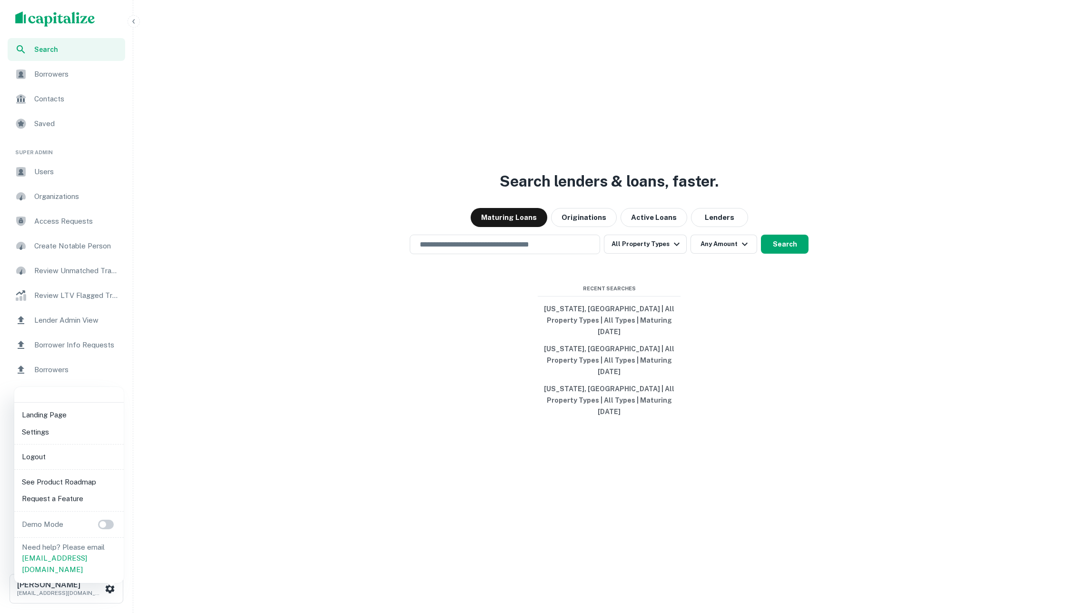
click at [65, 460] on li "Logout" at bounding box center [69, 456] width 102 height 17
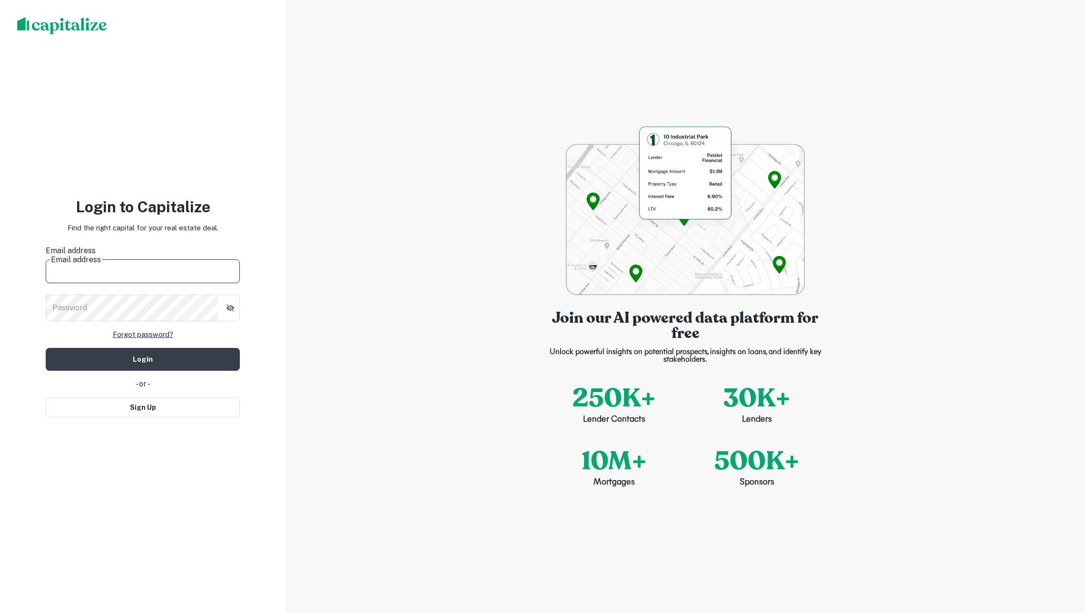
click at [183, 261] on input "Email address" at bounding box center [143, 269] width 194 height 27
type input "**********"
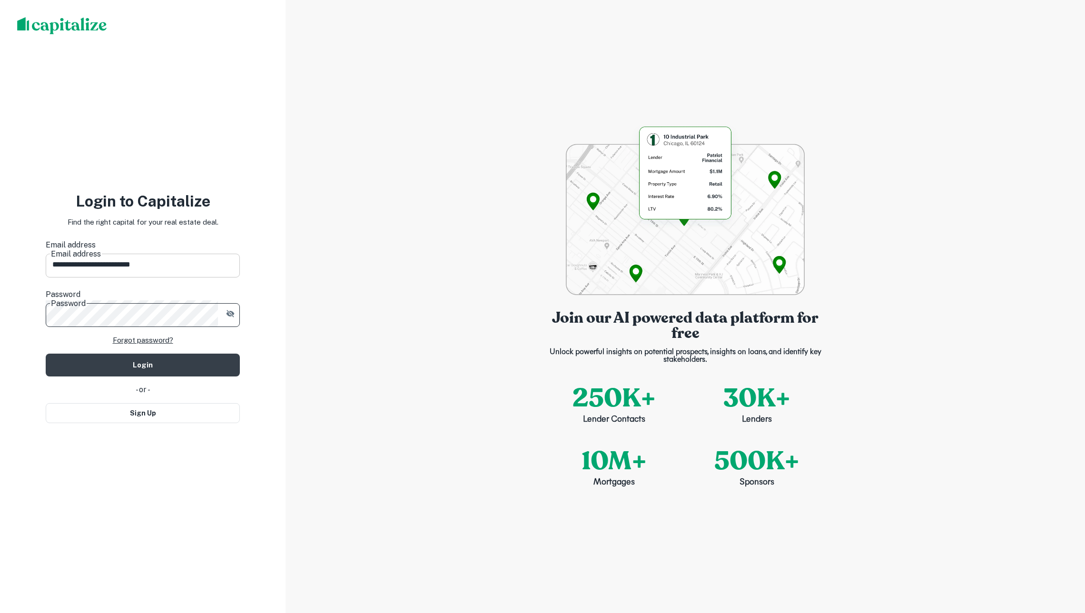
click at [143, 353] on button "Login" at bounding box center [143, 364] width 194 height 23
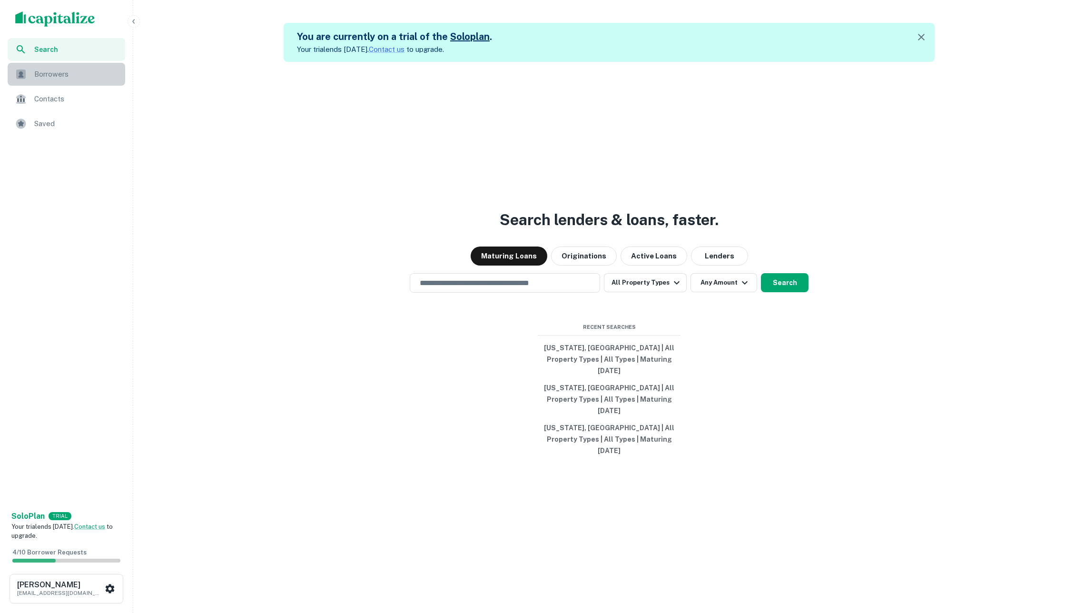
click at [56, 73] on span "Borrowers" at bounding box center [76, 74] width 85 height 11
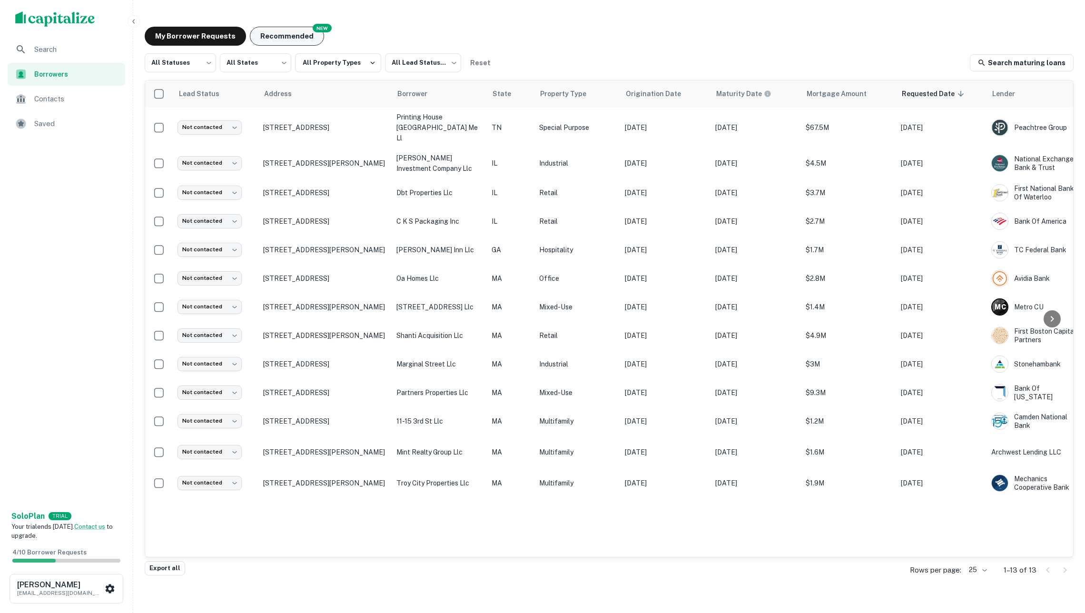
click at [284, 34] on button "Recommended" at bounding box center [287, 36] width 74 height 19
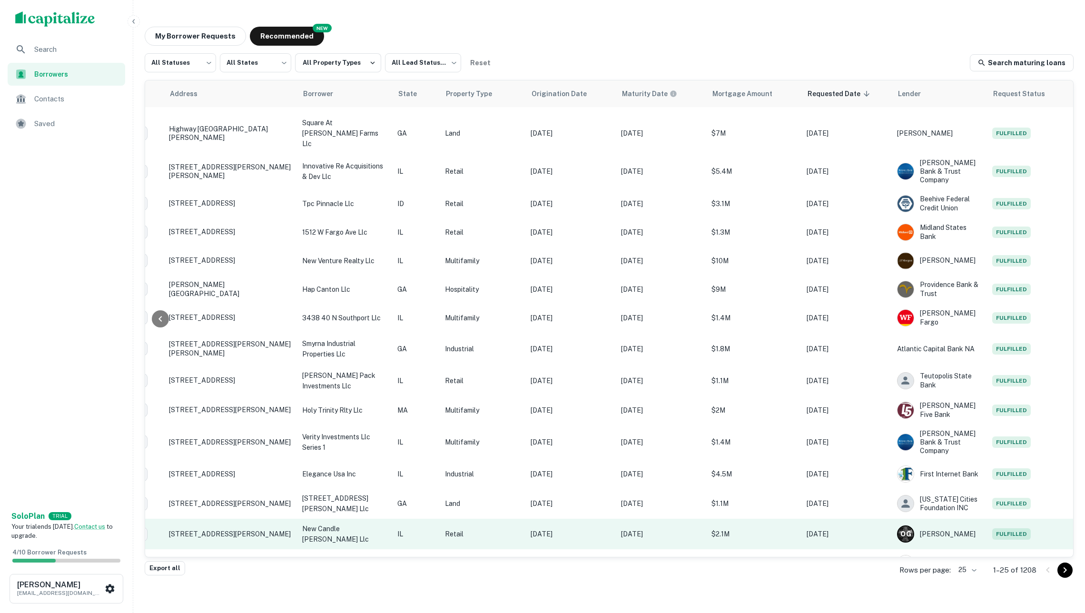
scroll to position [0, 94]
